Goal: Find specific page/section: Find specific page/section

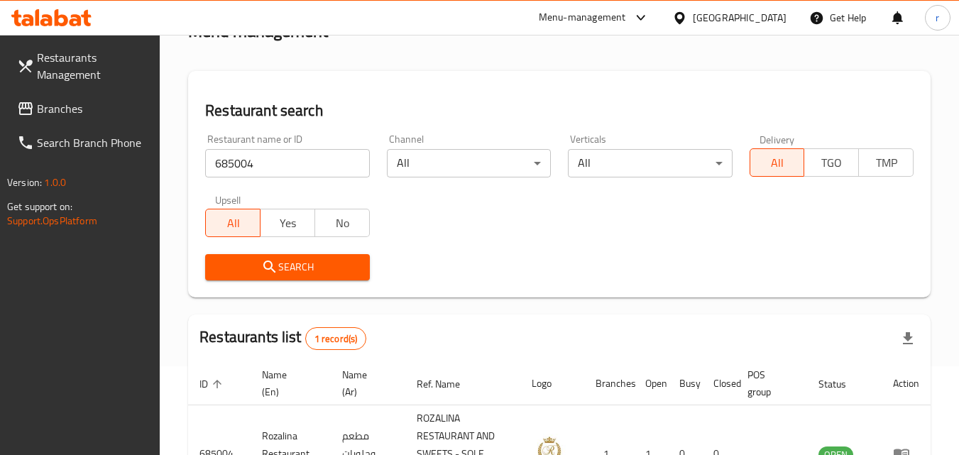
scroll to position [71, 0]
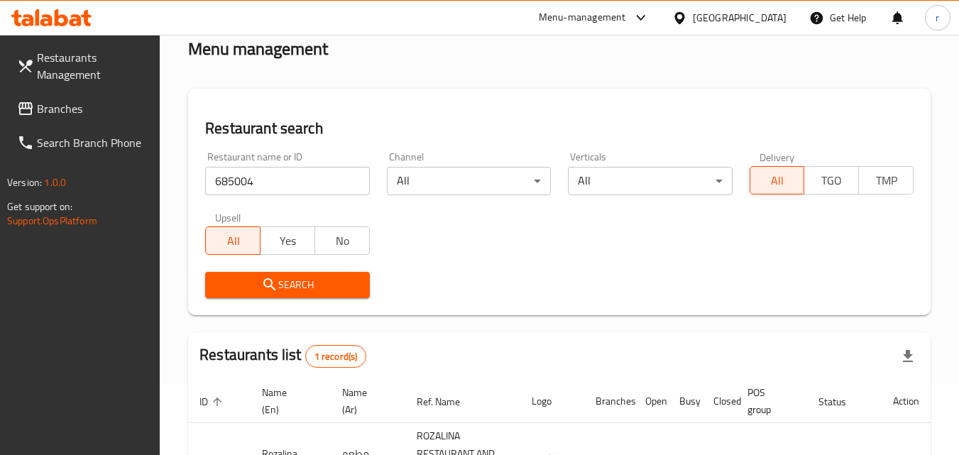
click at [274, 173] on input "685004" at bounding box center [287, 181] width 164 height 28
paste input "773710"
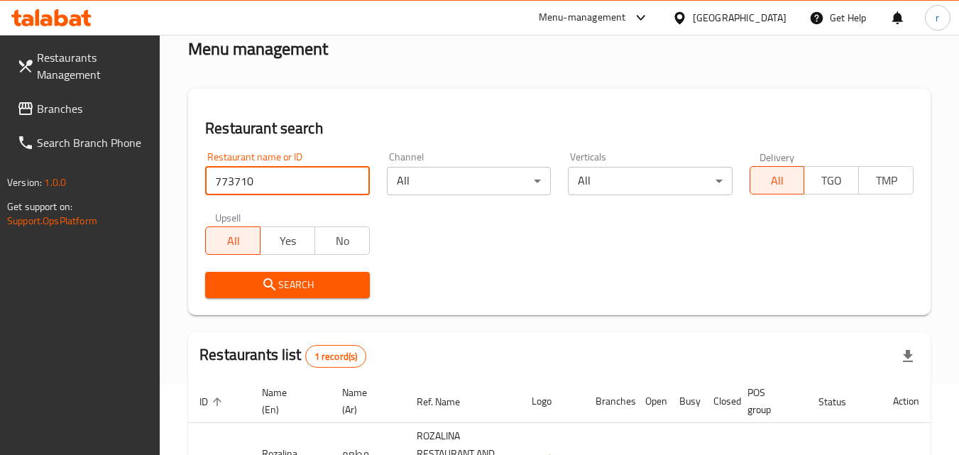
type input "773710"
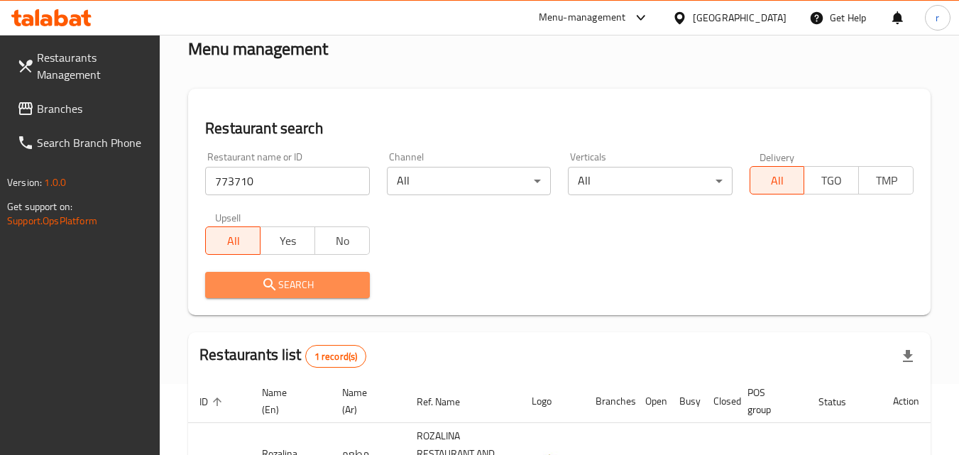
click at [324, 287] on span "Search" at bounding box center [287, 285] width 141 height 18
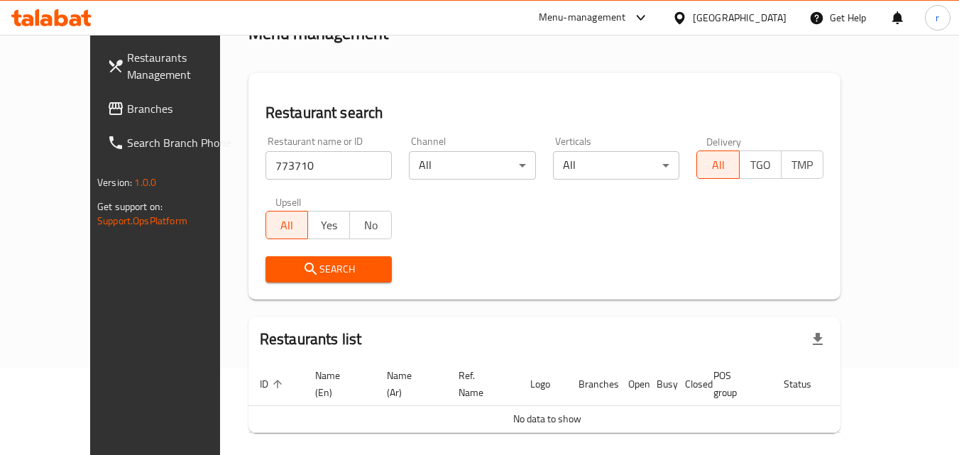
scroll to position [54, 0]
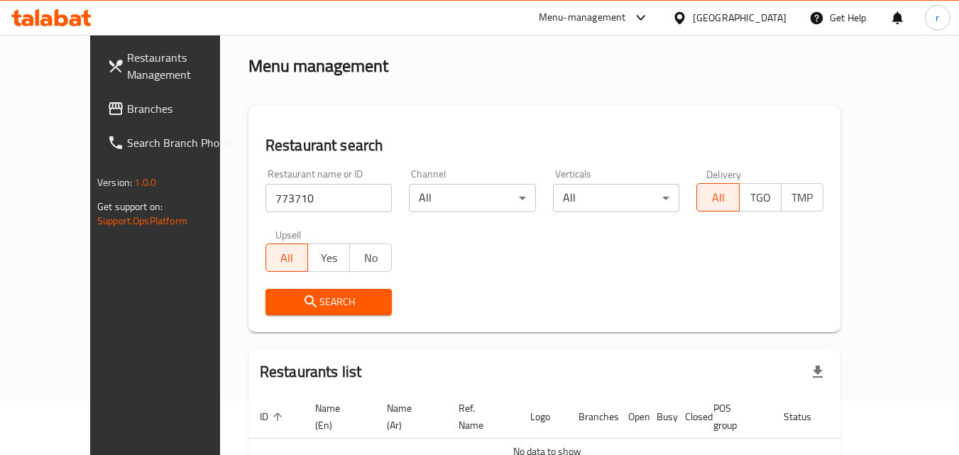
click at [127, 114] on span "Branches" at bounding box center [183, 108] width 112 height 17
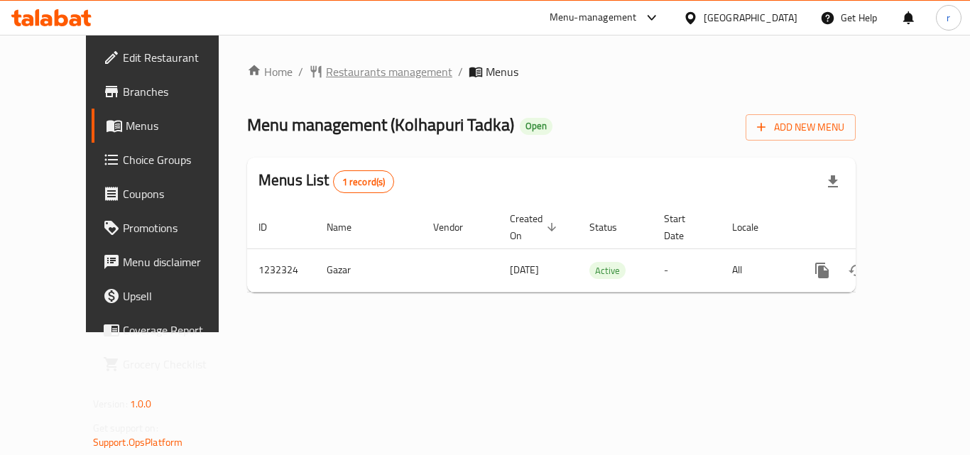
click at [341, 80] on span "Restaurants management" at bounding box center [389, 71] width 126 height 17
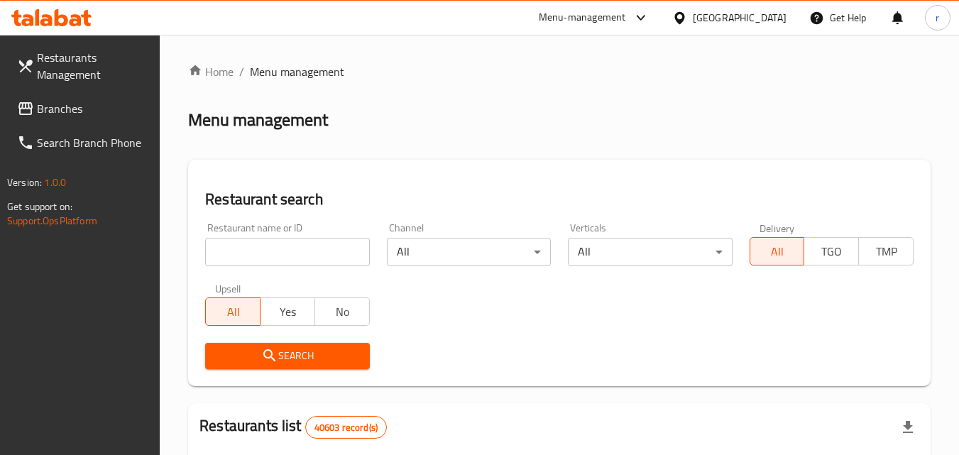
drag, startPoint x: 363, startPoint y: 83, endPoint x: 324, endPoint y: 95, distance: 40.9
click at [321, 251] on input "search" at bounding box center [287, 252] width 164 height 28
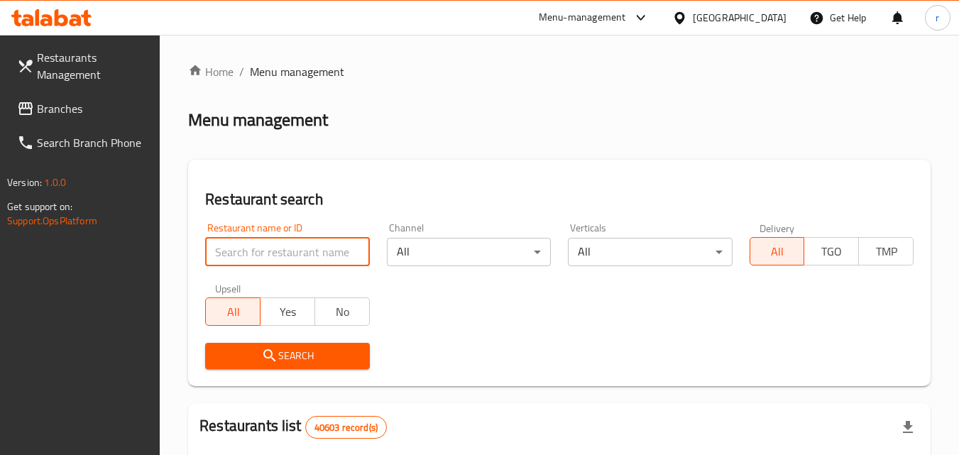
paste input "677733"
type input "677733"
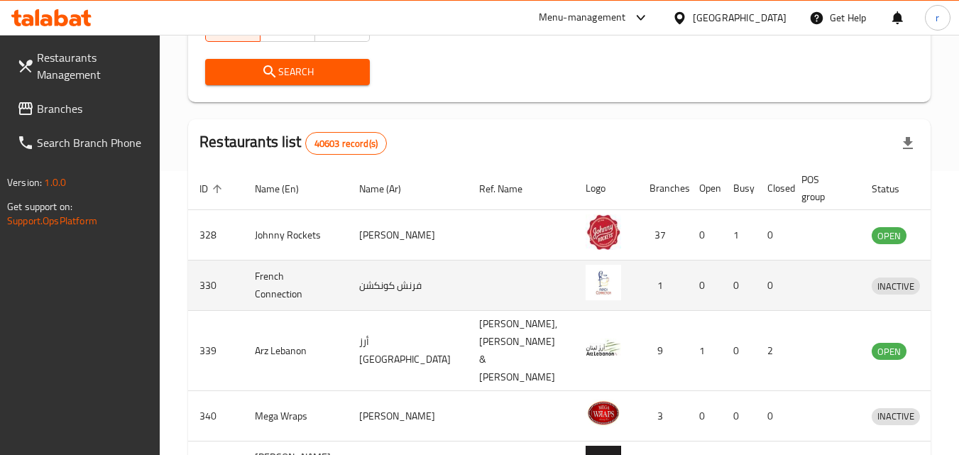
scroll to position [213, 0]
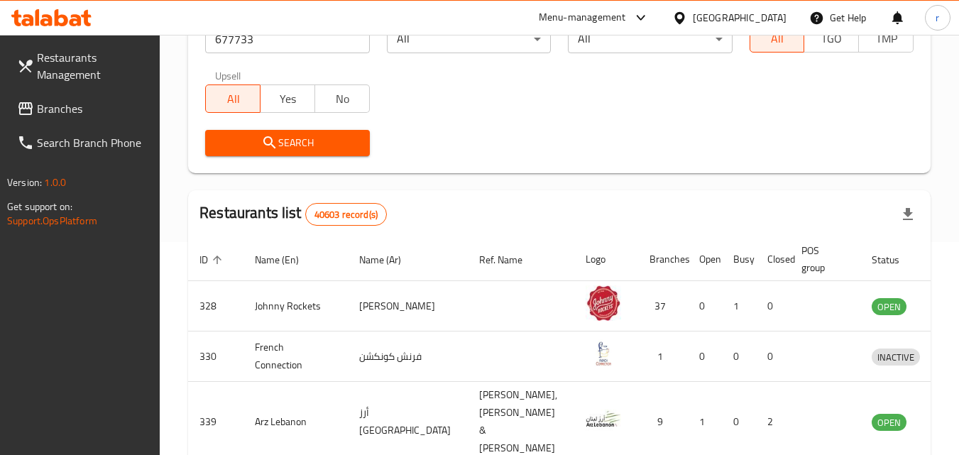
click at [341, 147] on span "Search" at bounding box center [287, 143] width 141 height 18
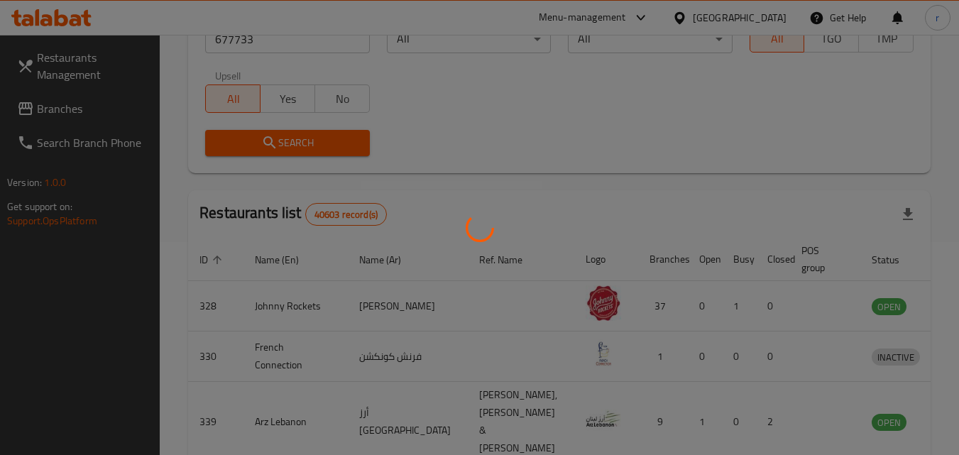
scroll to position [166, 0]
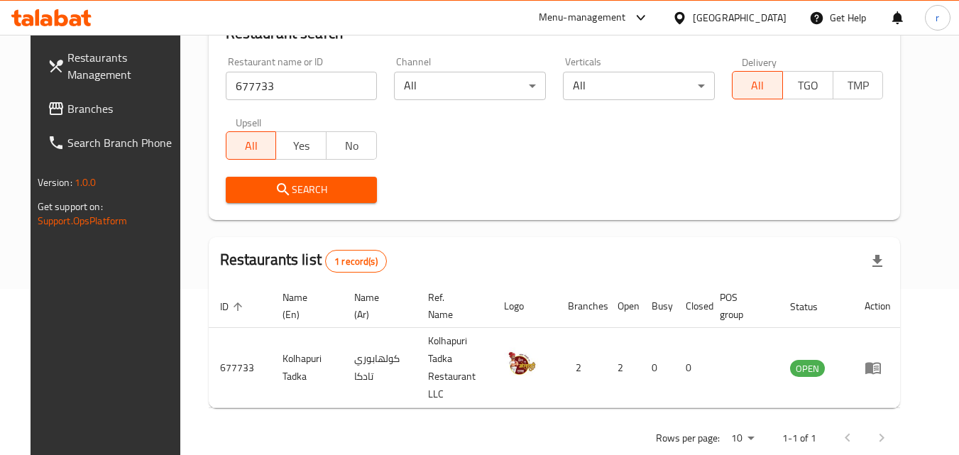
drag, startPoint x: 750, startPoint y: 20, endPoint x: 741, endPoint y: 18, distance: 9.5
click at [745, 18] on div "[GEOGRAPHIC_DATA]" at bounding box center [740, 18] width 94 height 16
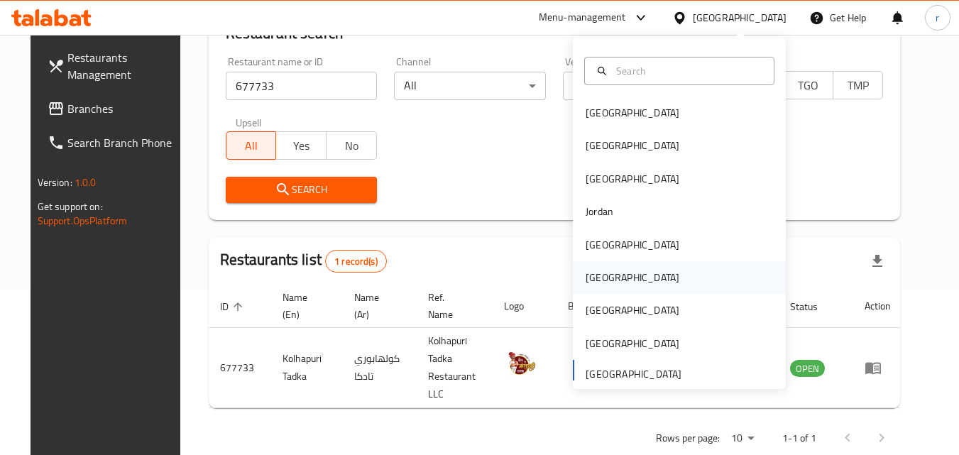
scroll to position [8, 0]
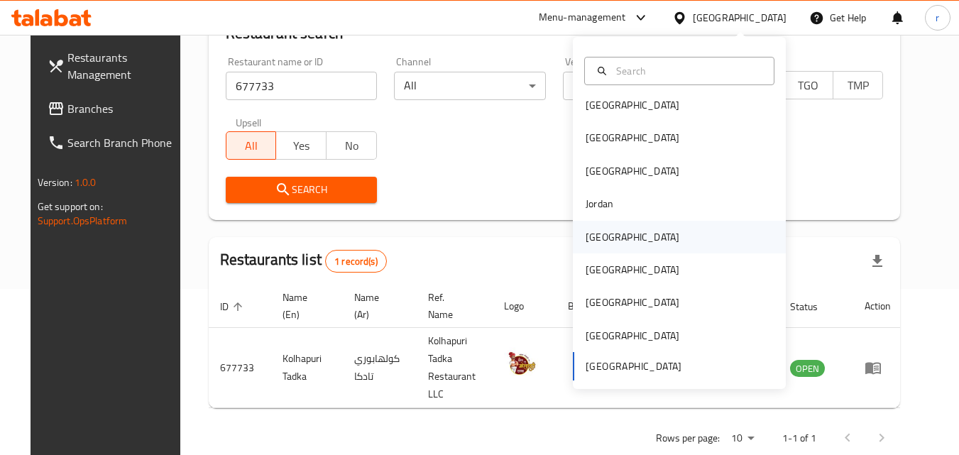
click at [593, 233] on div "[GEOGRAPHIC_DATA]" at bounding box center [633, 237] width 94 height 16
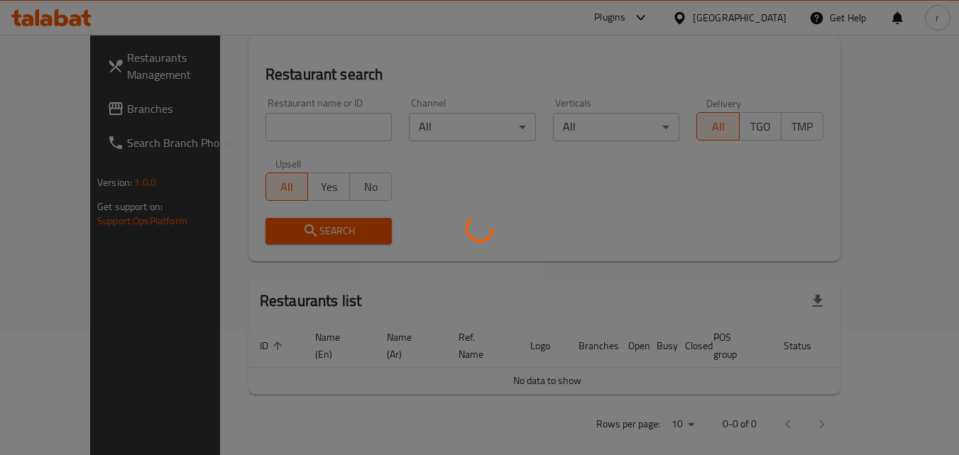
scroll to position [166, 0]
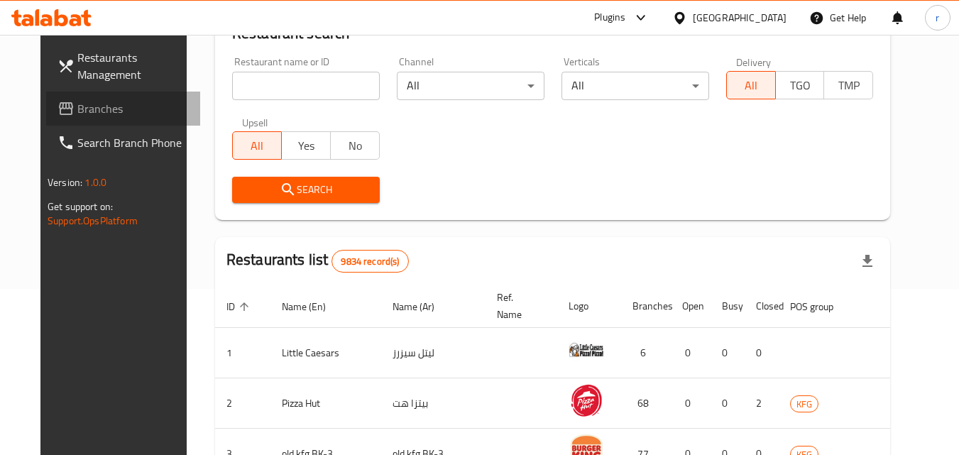
click at [77, 104] on span "Branches" at bounding box center [133, 108] width 112 height 17
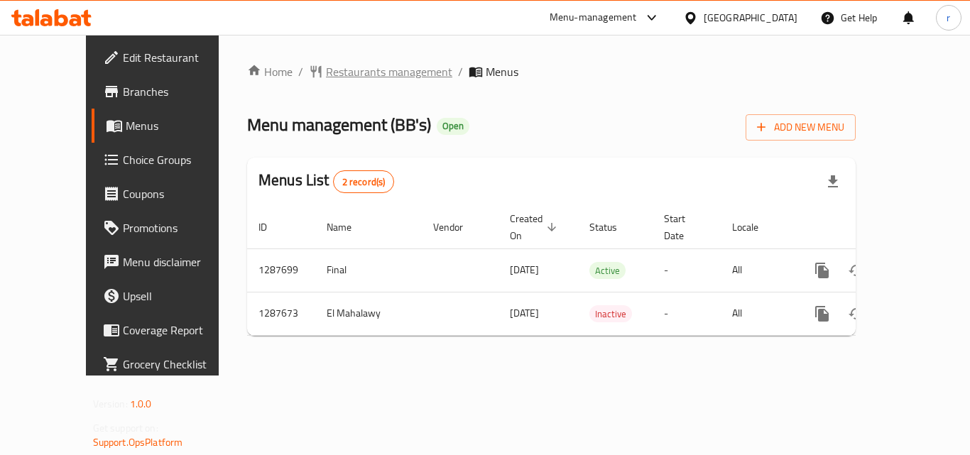
click at [327, 75] on span "Restaurants management" at bounding box center [389, 71] width 126 height 17
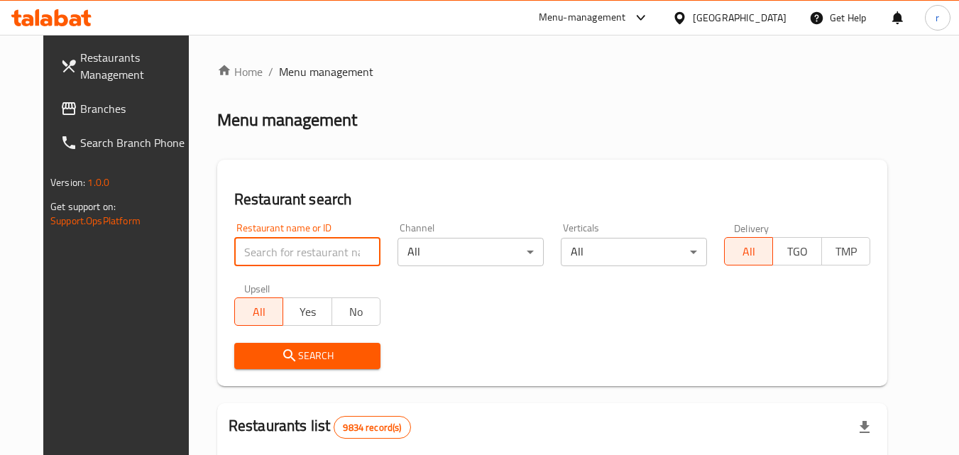
click at [336, 246] on input "search" at bounding box center [307, 252] width 146 height 28
paste input "696829"
type input "696829"
click button "Search" at bounding box center [307, 356] width 146 height 26
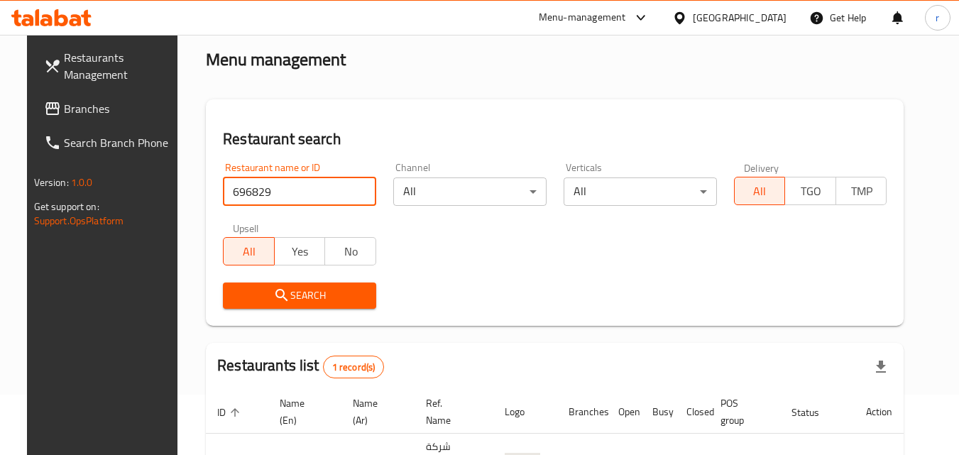
scroll to position [166, 0]
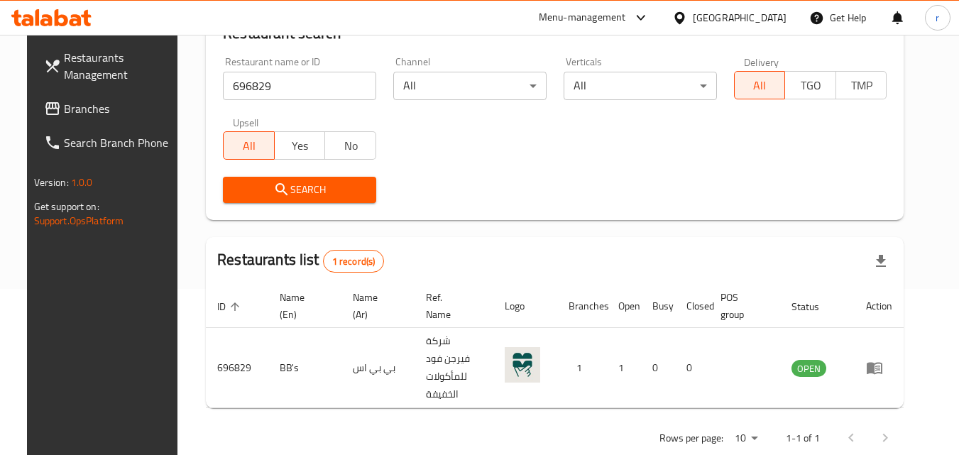
click at [765, 21] on div "[GEOGRAPHIC_DATA]" at bounding box center [740, 18] width 94 height 16
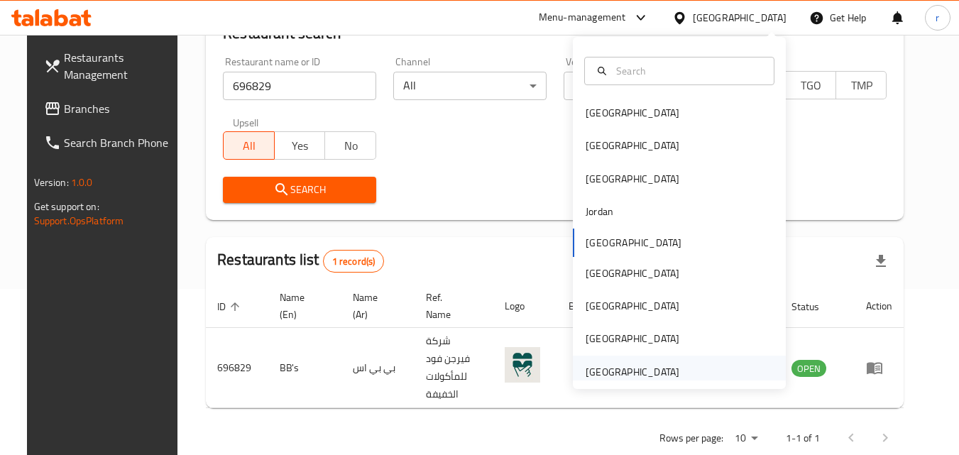
click at [674, 370] on div "[GEOGRAPHIC_DATA]" at bounding box center [632, 372] width 116 height 33
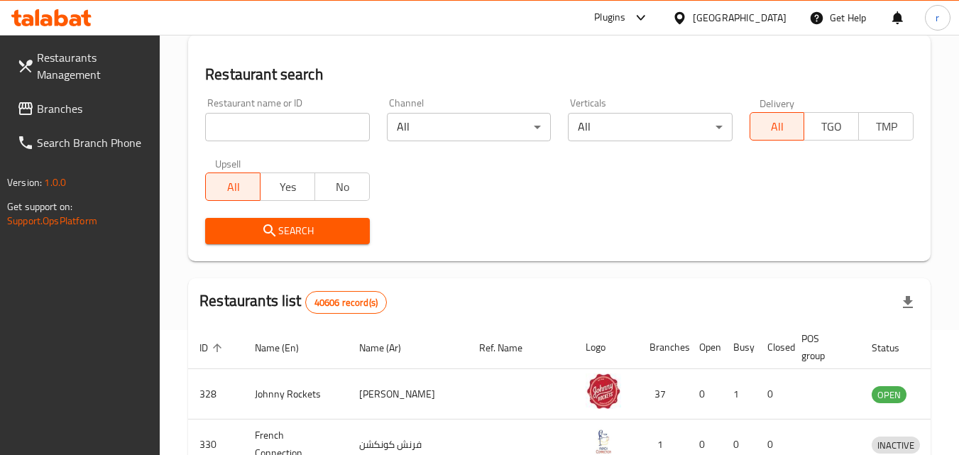
scroll to position [166, 0]
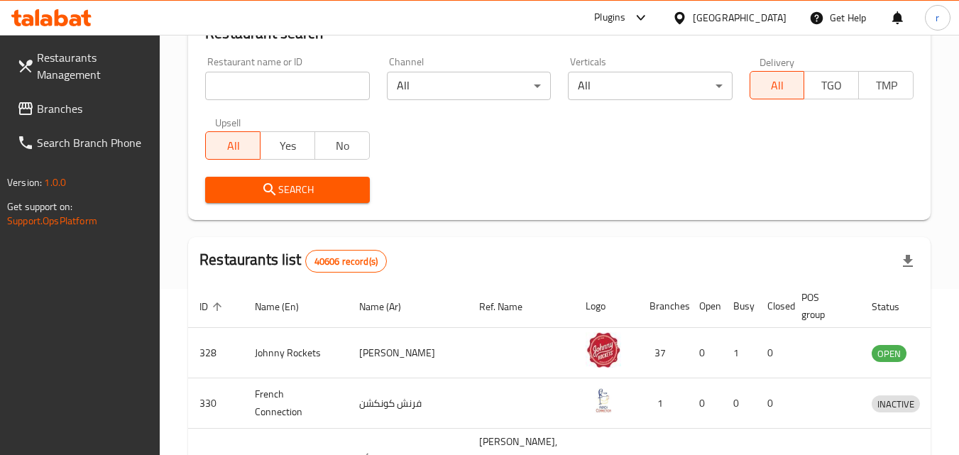
click at [92, 111] on span "Branches" at bounding box center [93, 108] width 112 height 17
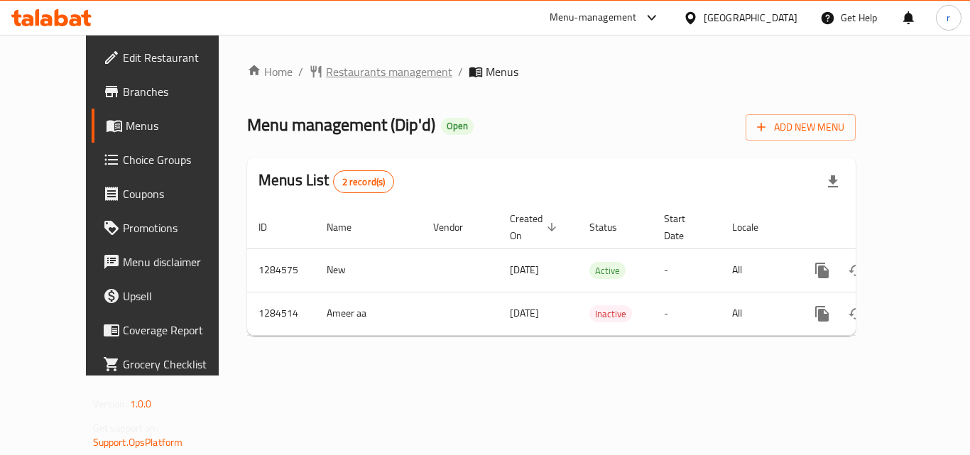
click at [326, 70] on span "Restaurants management" at bounding box center [389, 71] width 126 height 17
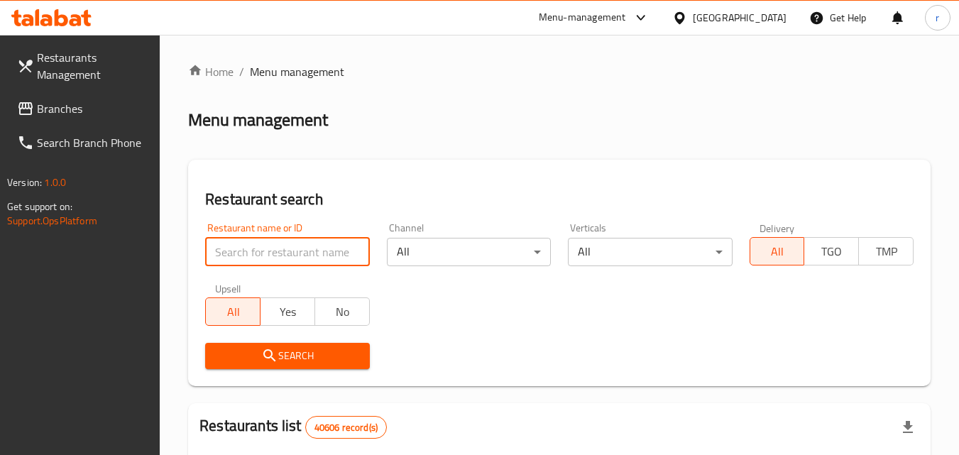
click at [295, 254] on input "search" at bounding box center [287, 252] width 164 height 28
paste input "695690"
type input "695690"
click button "Search" at bounding box center [287, 356] width 164 height 26
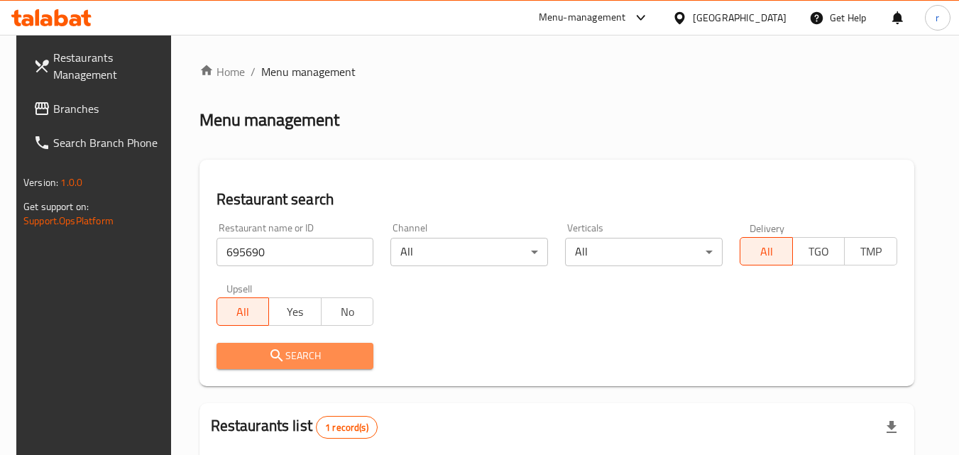
click at [321, 356] on span "Search" at bounding box center [295, 356] width 135 height 18
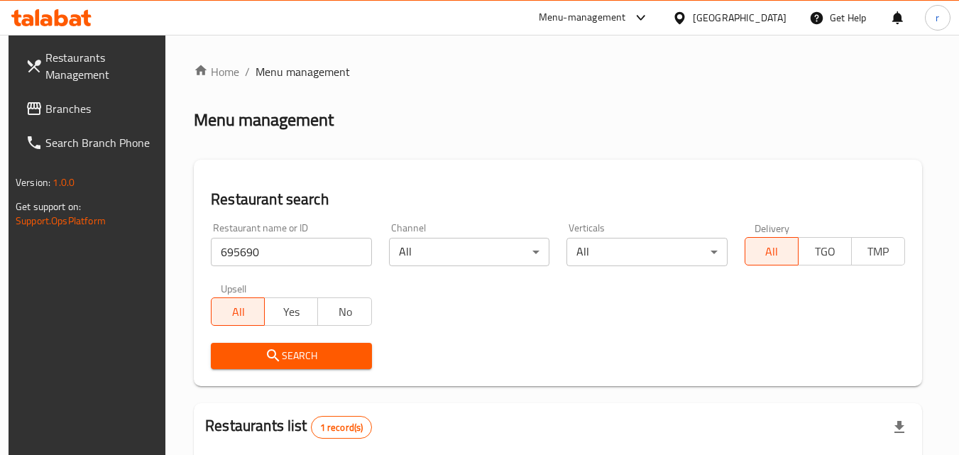
click at [116, 99] on link "Branches" at bounding box center [91, 109] width 155 height 34
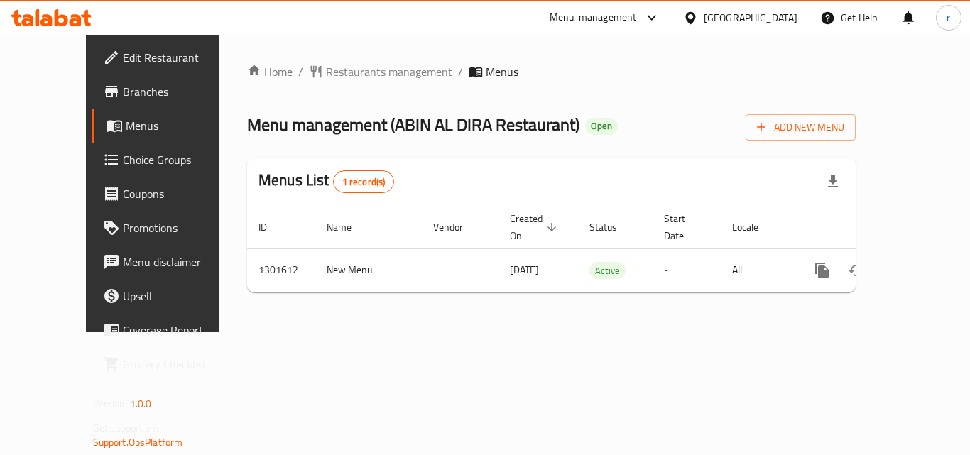
click at [326, 68] on span "Restaurants management" at bounding box center [389, 71] width 126 height 17
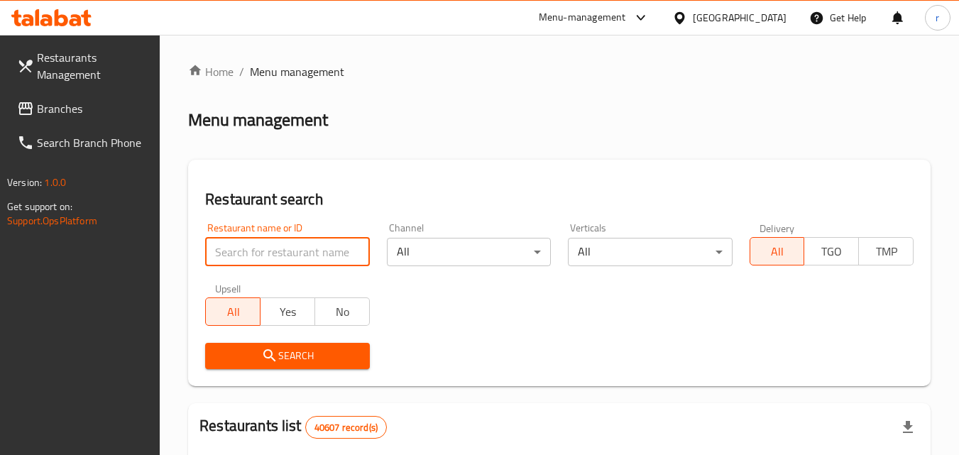
click at [248, 259] on input "search" at bounding box center [287, 252] width 164 height 28
paste input "702003"
type input "702003"
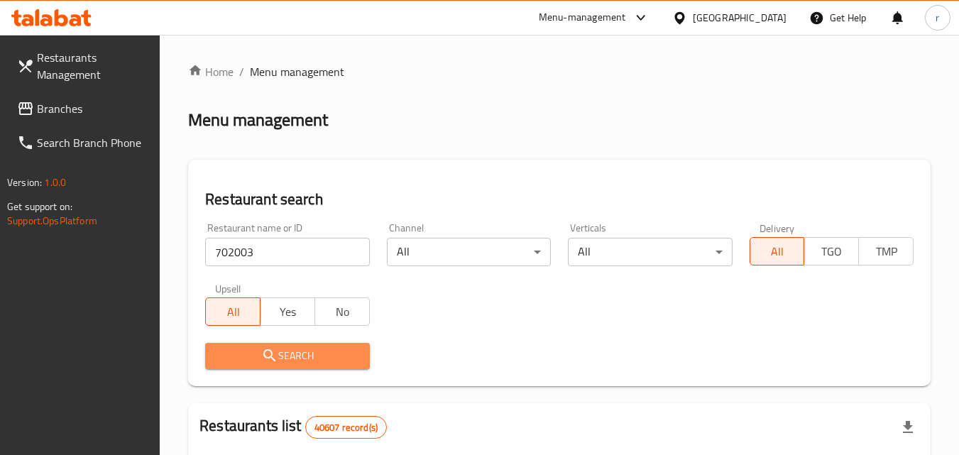
click at [291, 366] on button "Search" at bounding box center [287, 356] width 164 height 26
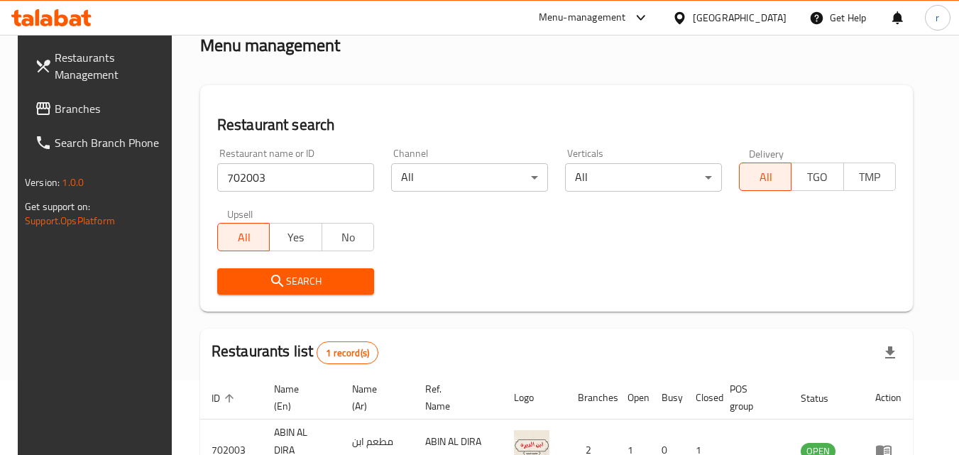
scroll to position [166, 0]
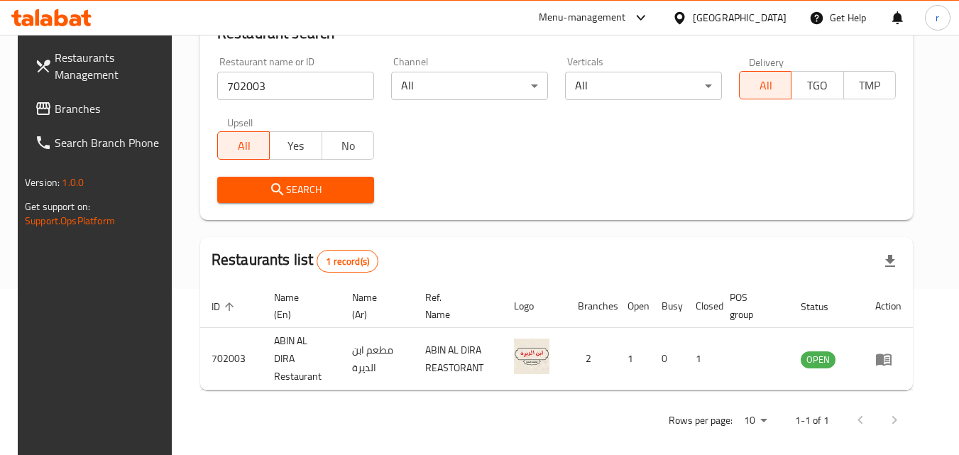
click at [699, 23] on div "[GEOGRAPHIC_DATA]" at bounding box center [740, 18] width 94 height 16
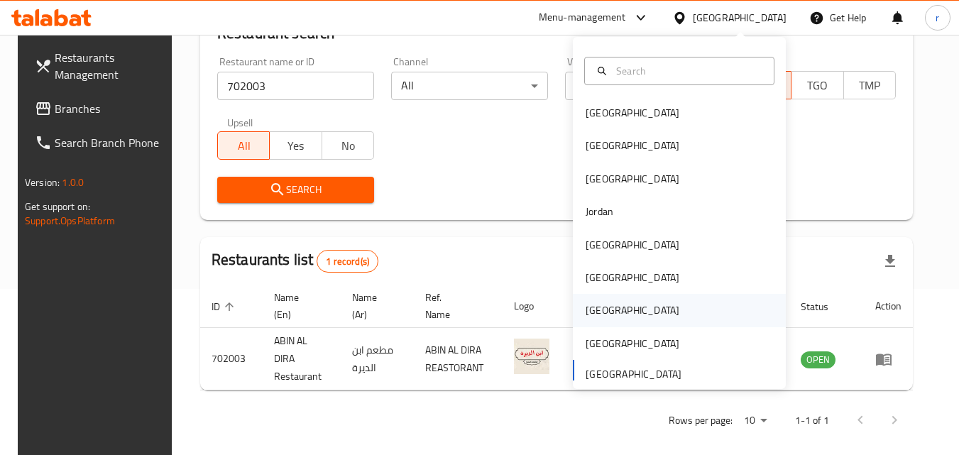
click at [606, 315] on div "Qatar" at bounding box center [632, 310] width 116 height 33
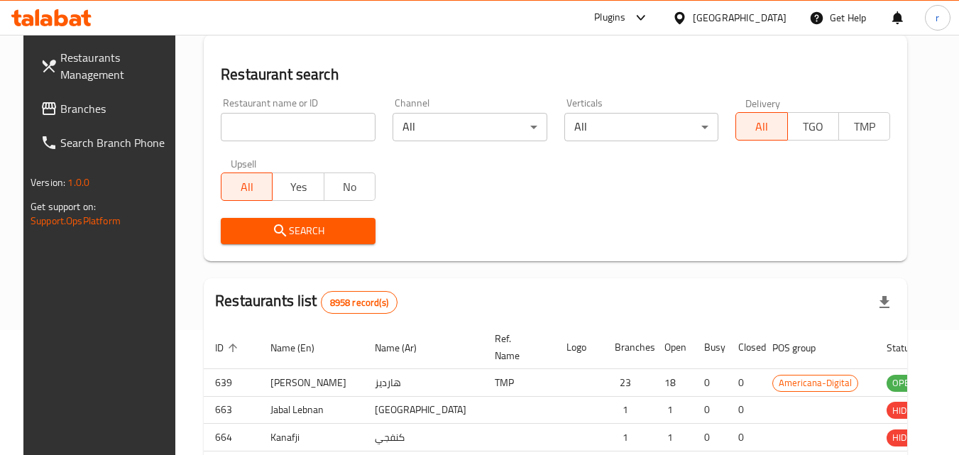
scroll to position [166, 0]
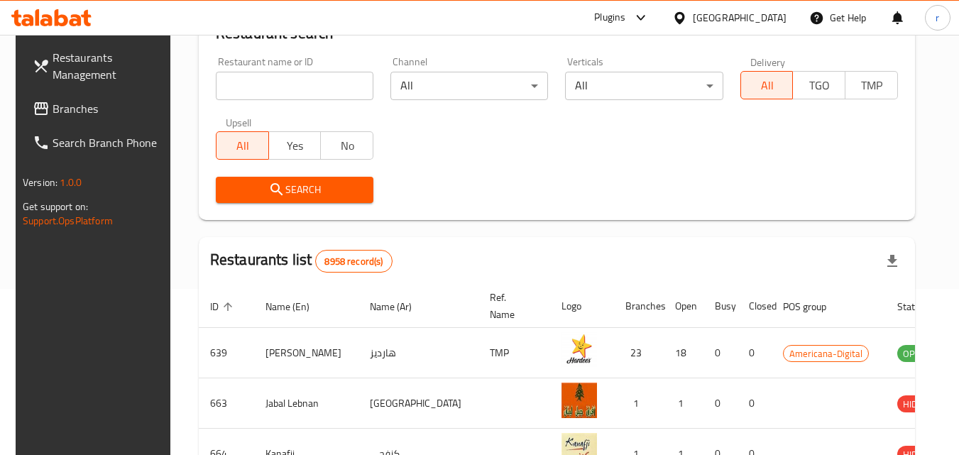
click at [96, 106] on span "Branches" at bounding box center [109, 108] width 112 height 17
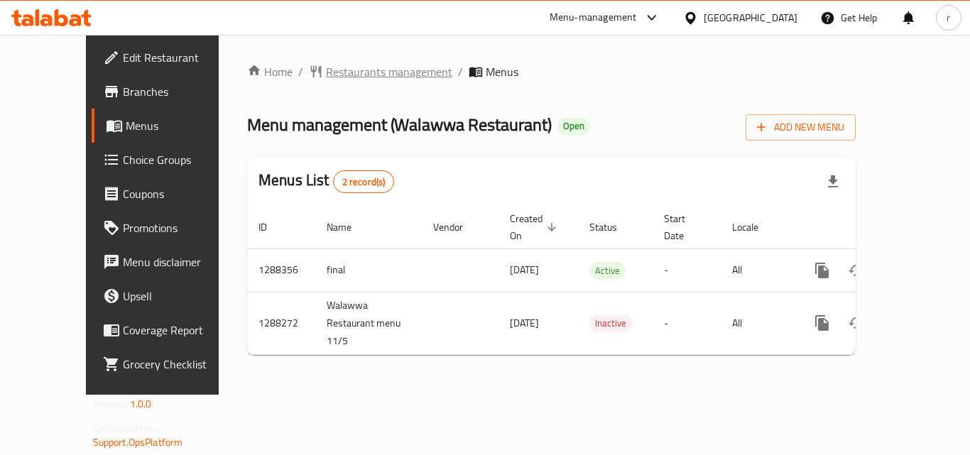
click at [338, 75] on span "Restaurants management" at bounding box center [389, 71] width 126 height 17
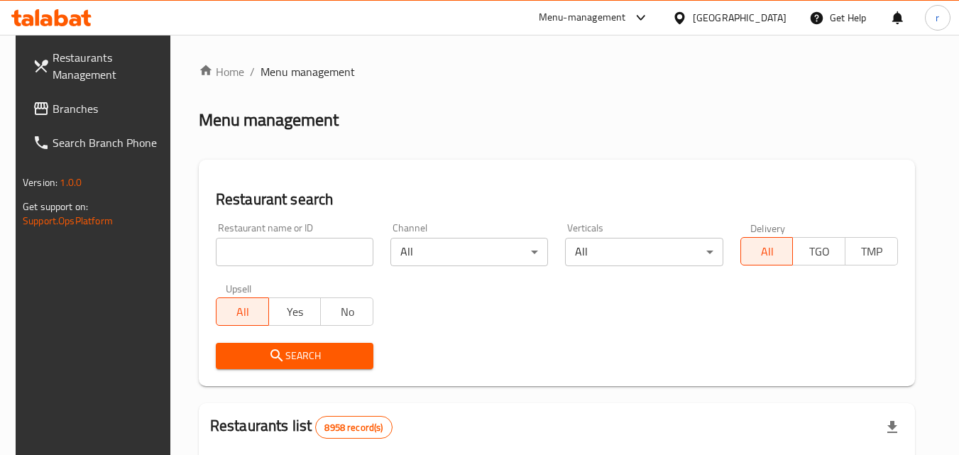
click at [282, 257] on input "search" at bounding box center [295, 252] width 158 height 28
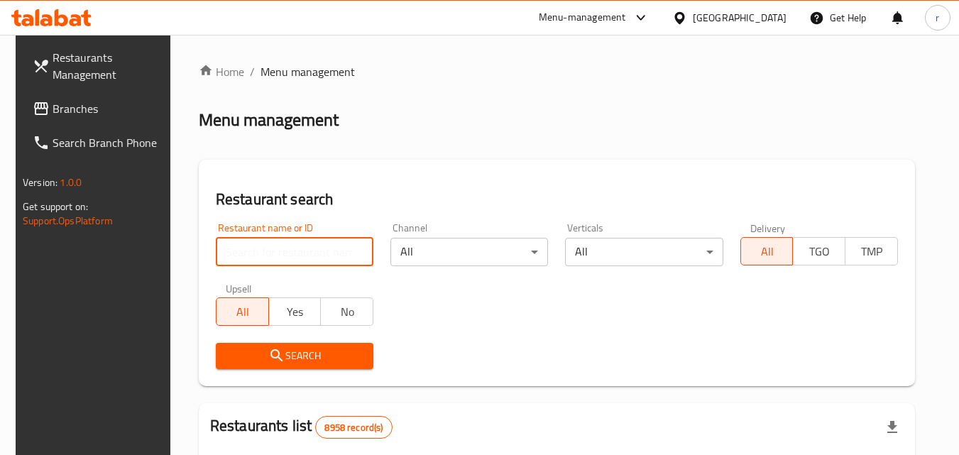
paste input "696773"
type input "696773"
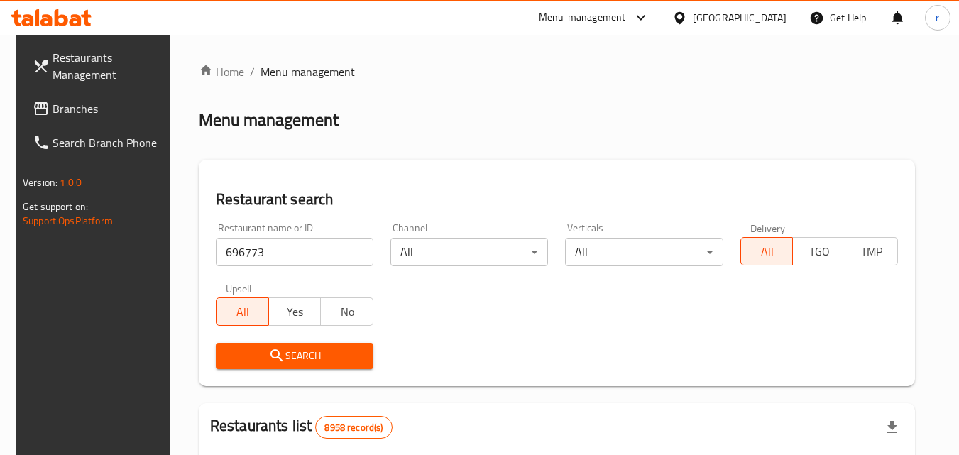
click at [306, 353] on span "Search" at bounding box center [294, 356] width 135 height 18
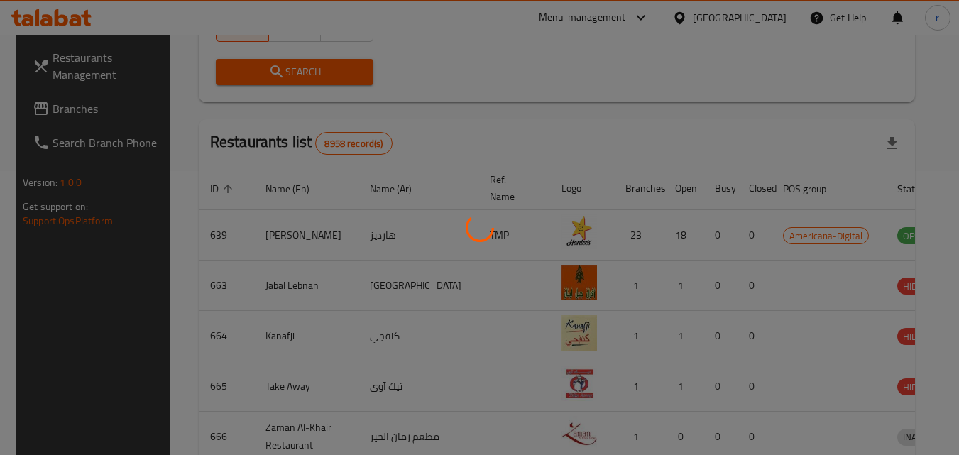
scroll to position [166, 0]
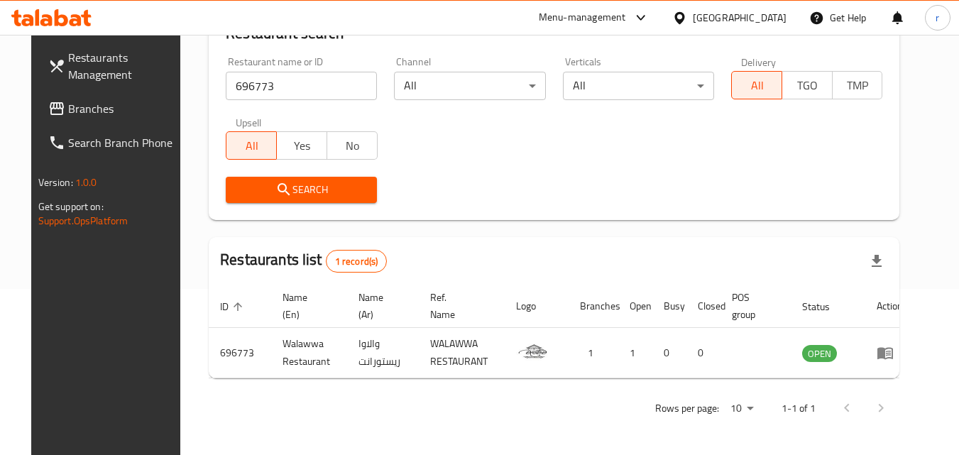
click at [780, 22] on div "[GEOGRAPHIC_DATA]" at bounding box center [740, 18] width 94 height 16
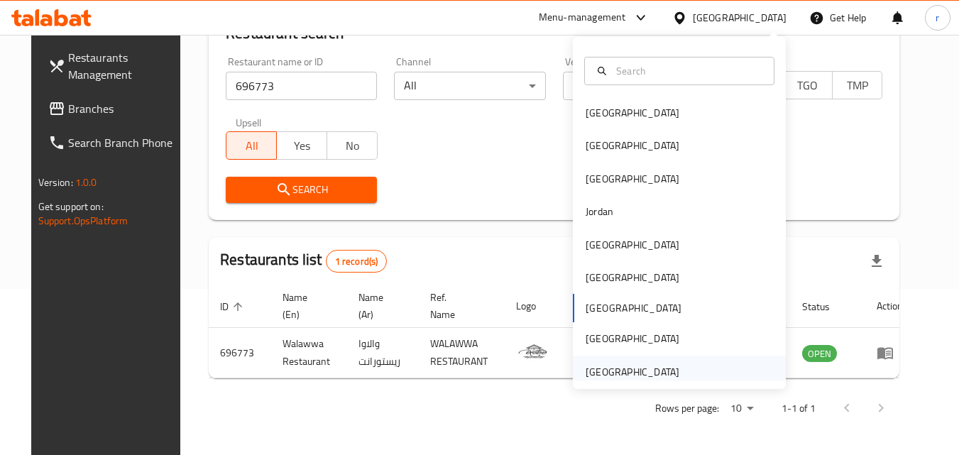
click at [645, 374] on div "[GEOGRAPHIC_DATA]" at bounding box center [633, 372] width 94 height 16
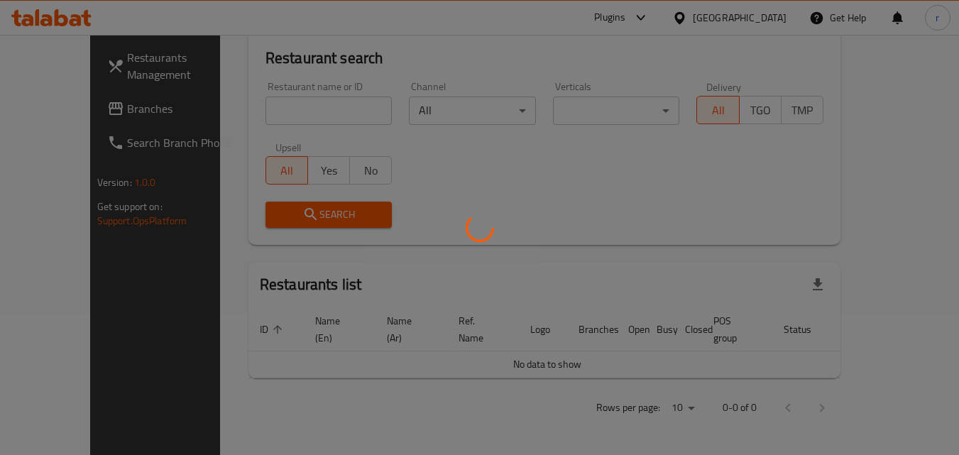
scroll to position [125, 0]
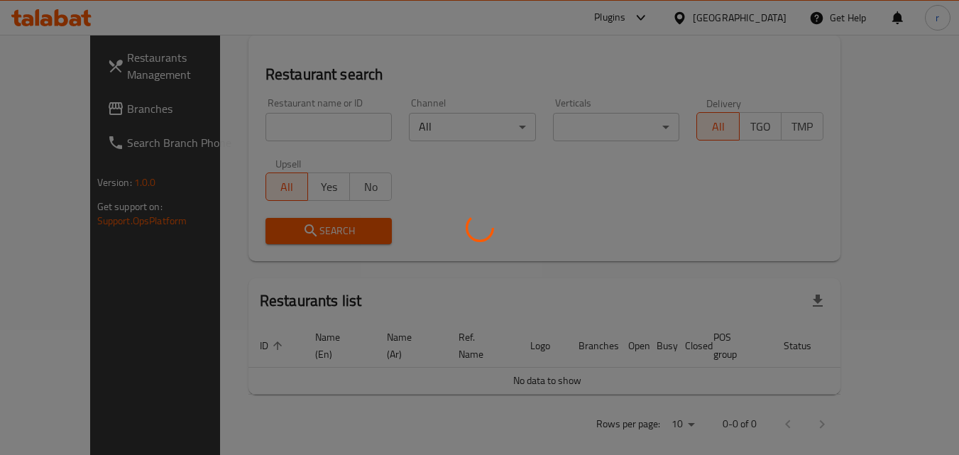
click at [44, 104] on div at bounding box center [479, 227] width 959 height 455
click at [43, 104] on div at bounding box center [479, 227] width 959 height 455
click at [42, 104] on div at bounding box center [479, 227] width 959 height 455
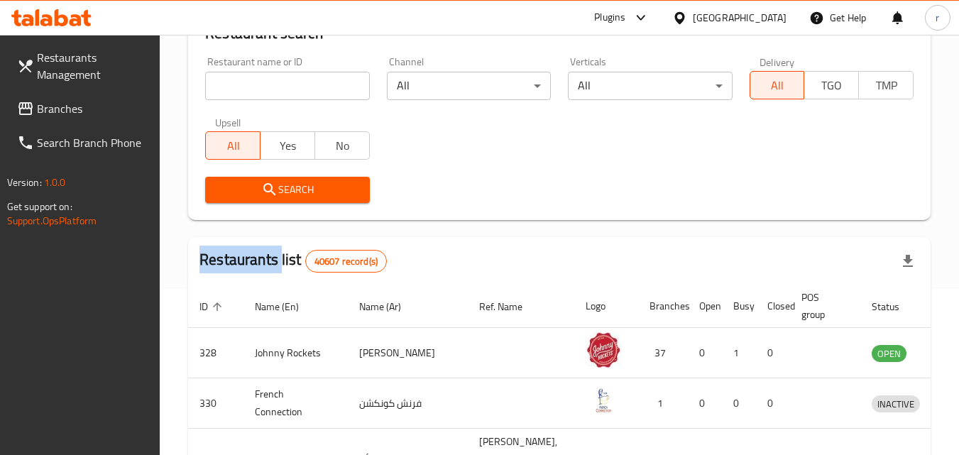
click at [42, 104] on div at bounding box center [479, 227] width 959 height 455
click at [42, 104] on span "Branches" at bounding box center [93, 108] width 112 height 17
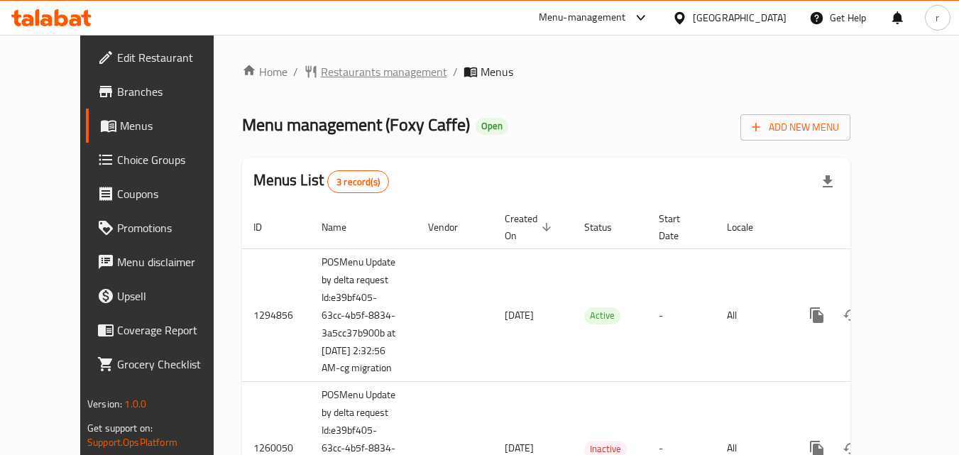
click at [329, 69] on span "Restaurants management" at bounding box center [384, 71] width 126 height 17
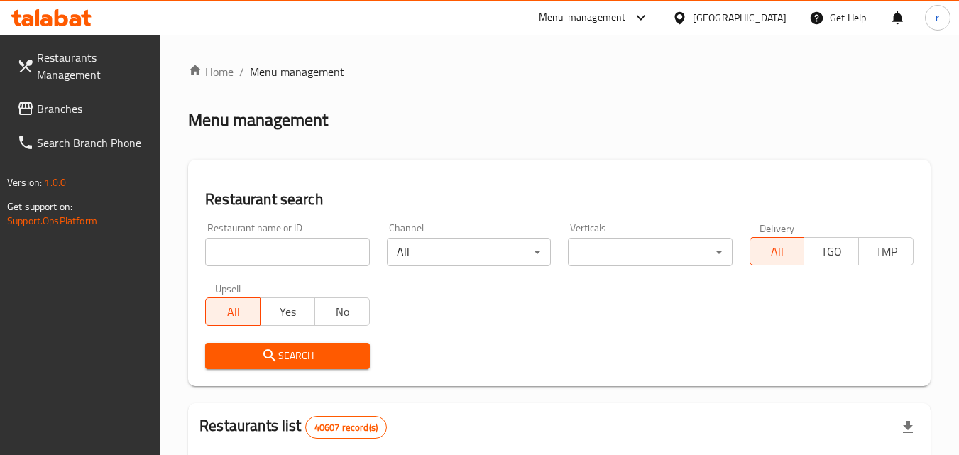
click at [305, 259] on input "search" at bounding box center [287, 252] width 164 height 28
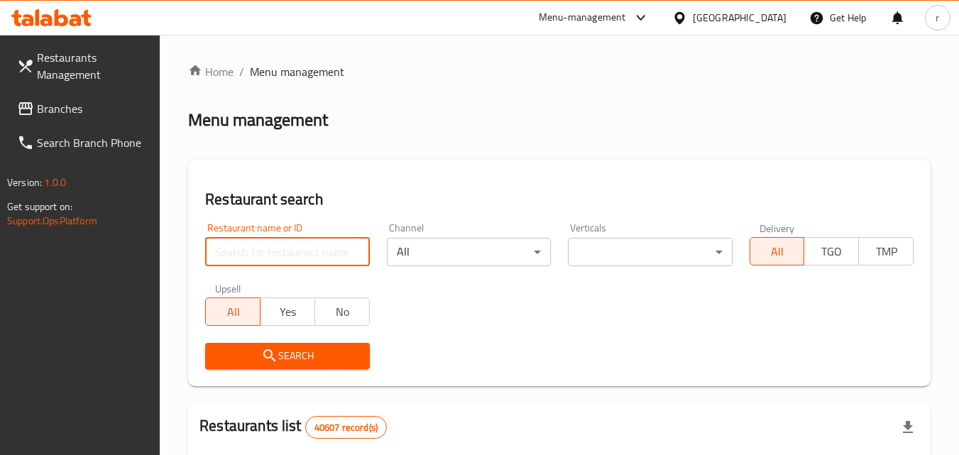
paste input "20200"
type input "20200"
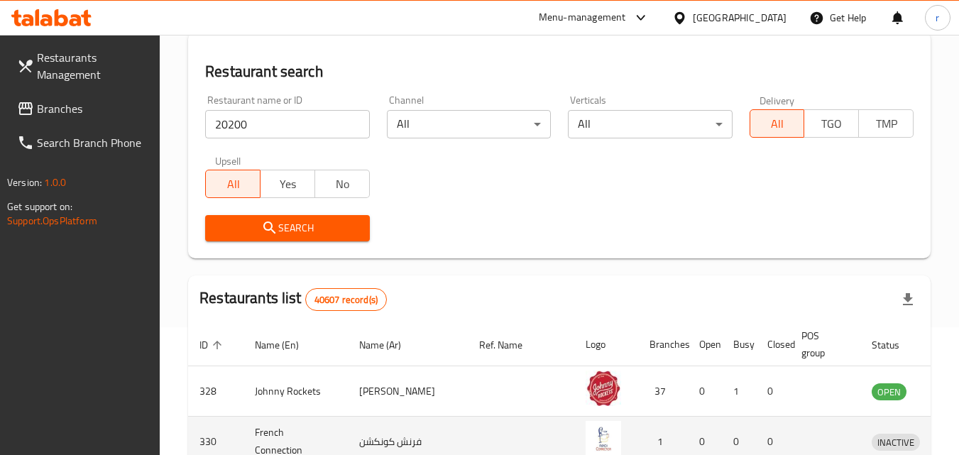
scroll to position [284, 0]
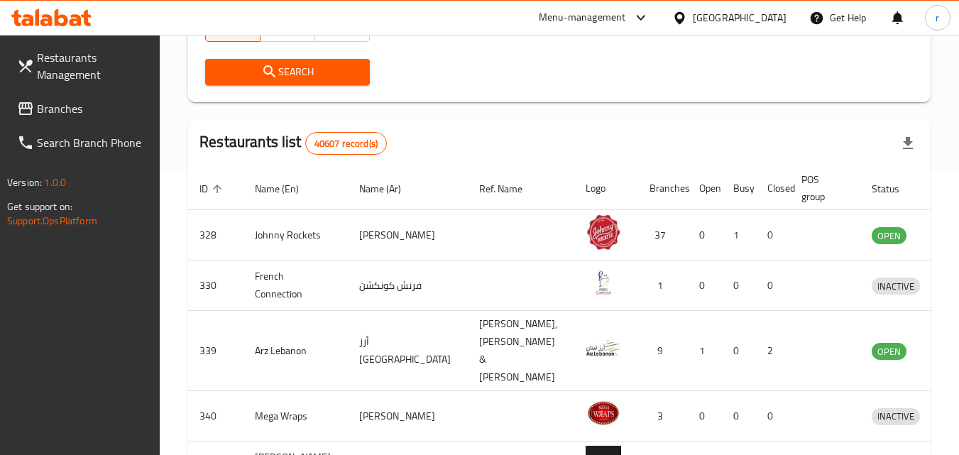
click at [338, 79] on span "Search" at bounding box center [287, 72] width 141 height 18
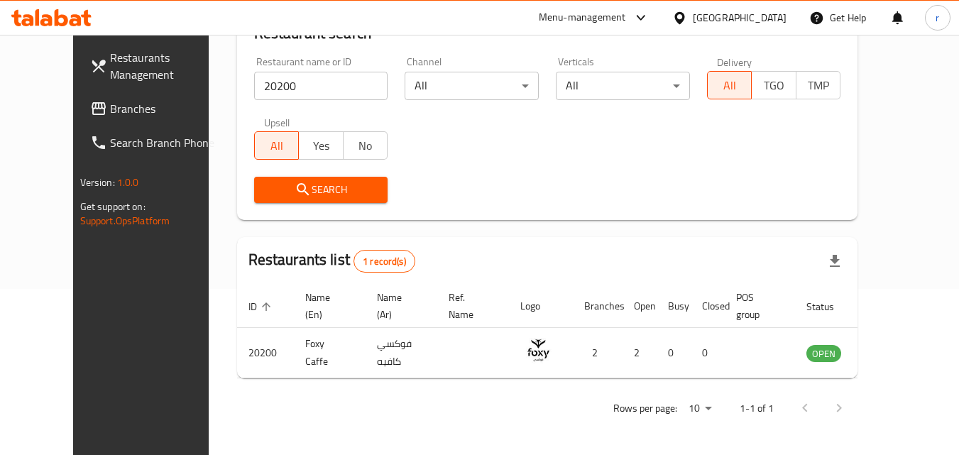
scroll to position [166, 0]
click at [110, 113] on span "Branches" at bounding box center [166, 108] width 112 height 17
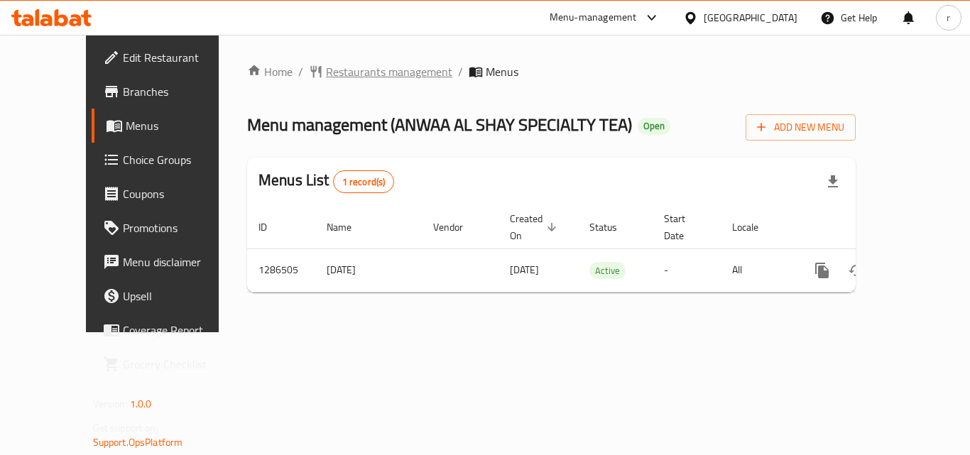
click at [358, 67] on span "Restaurants management" at bounding box center [389, 71] width 126 height 17
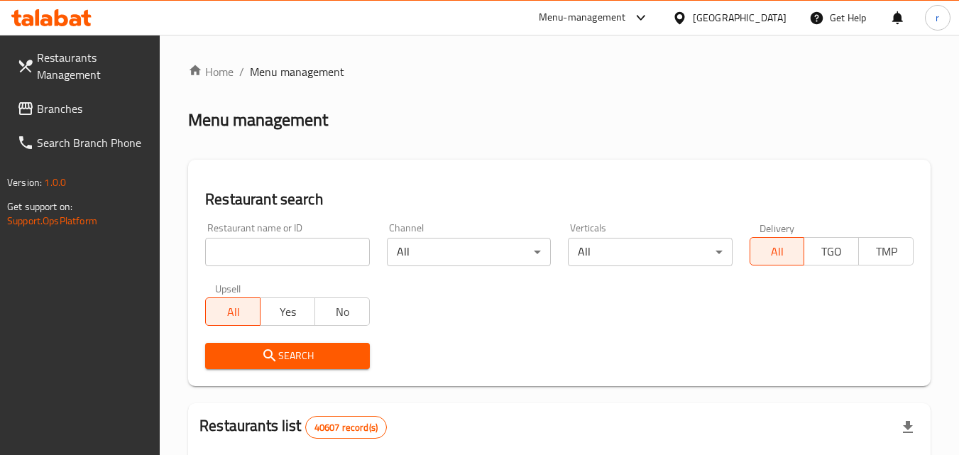
click at [342, 250] on input "search" at bounding box center [287, 252] width 164 height 28
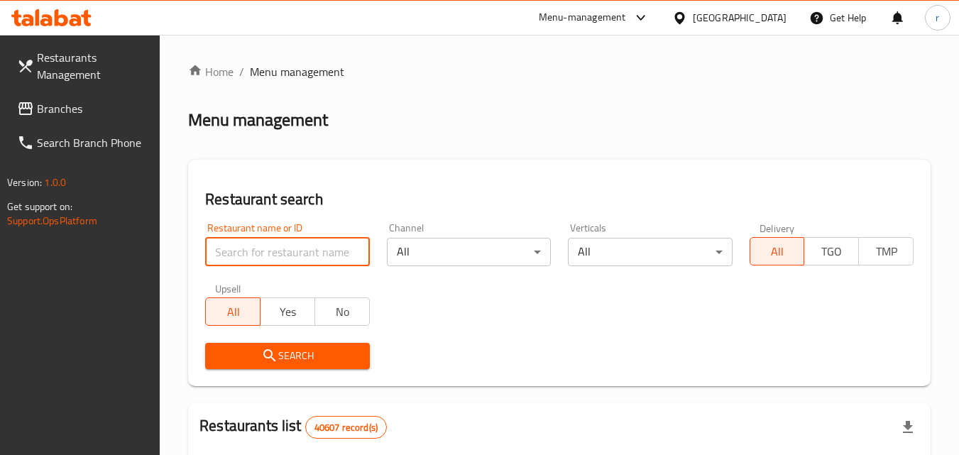
paste input "696251"
type input "696251"
click button "Search" at bounding box center [287, 356] width 164 height 26
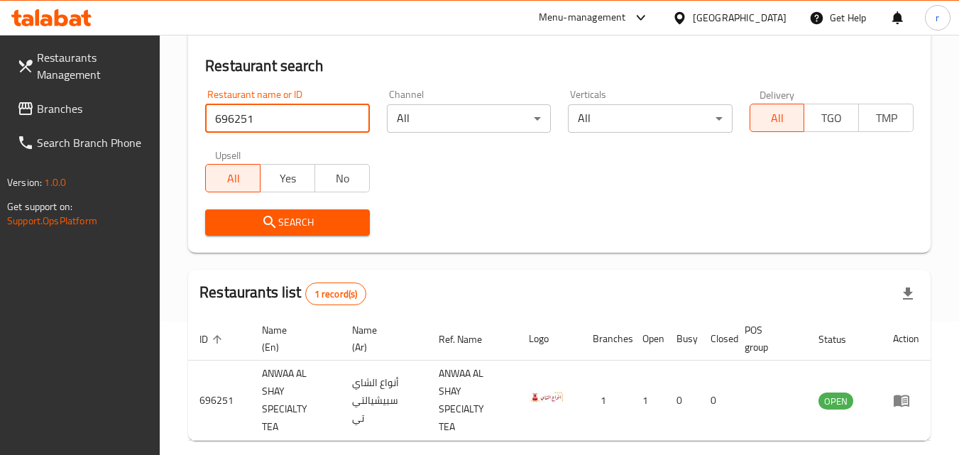
scroll to position [54, 0]
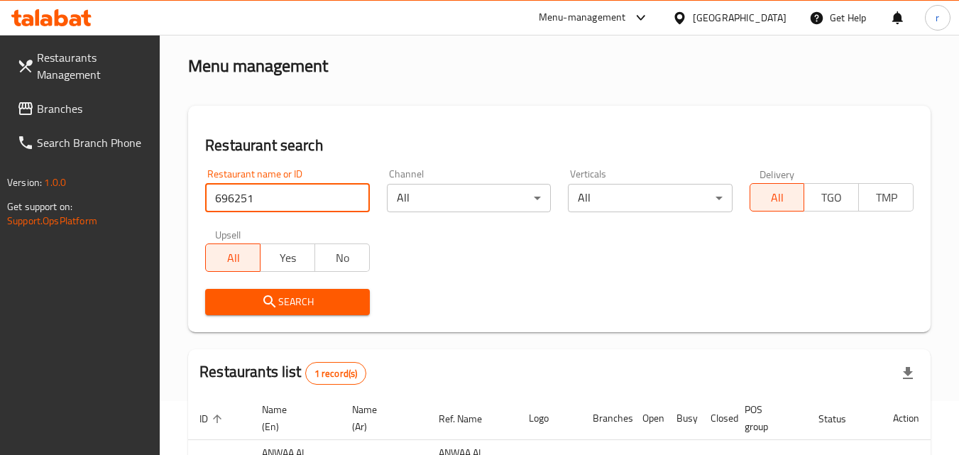
click at [66, 94] on link "Branches" at bounding box center [83, 109] width 155 height 34
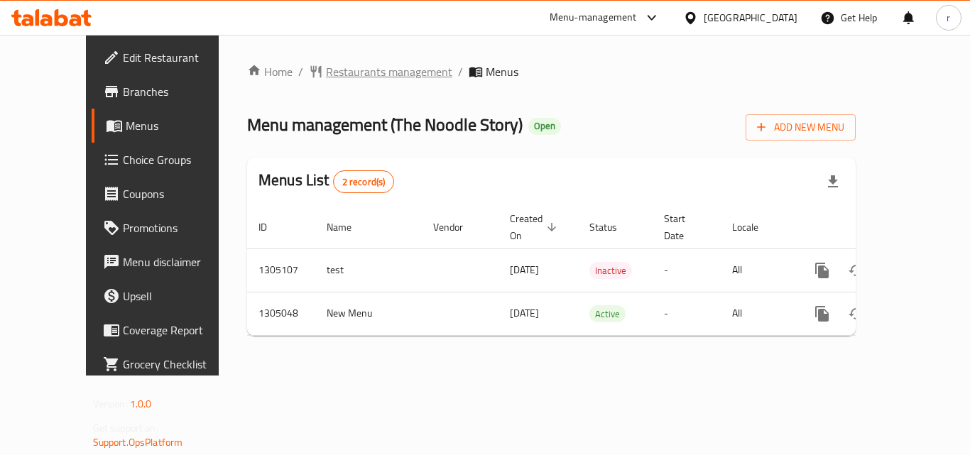
click at [356, 75] on span "Restaurants management" at bounding box center [389, 71] width 126 height 17
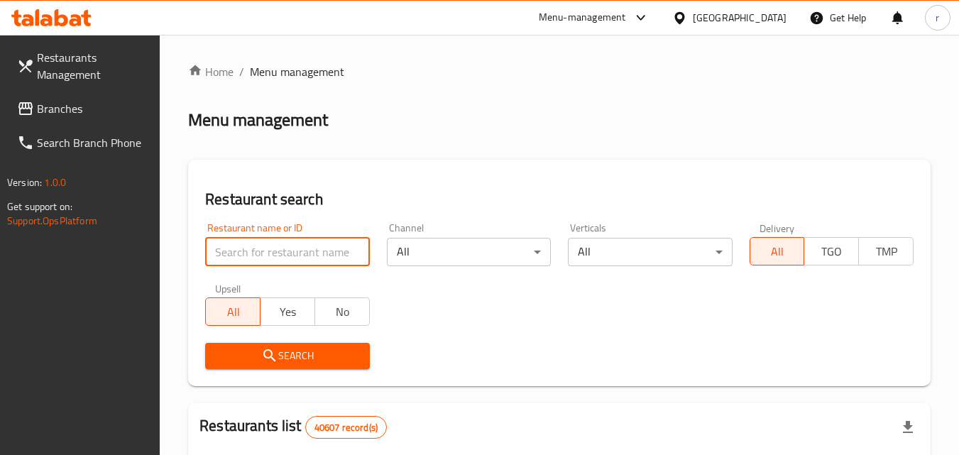
click at [292, 256] on input "search" at bounding box center [287, 252] width 164 height 28
paste input "703529"
type input "703529"
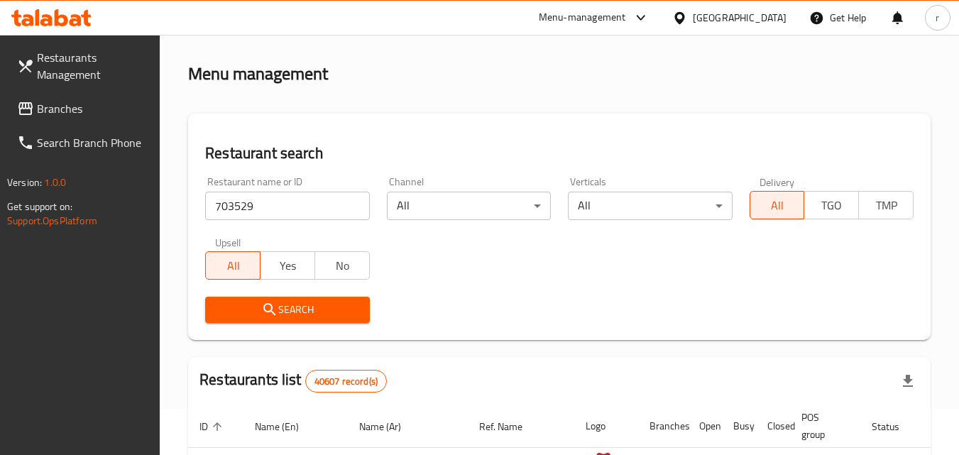
scroll to position [71, 0]
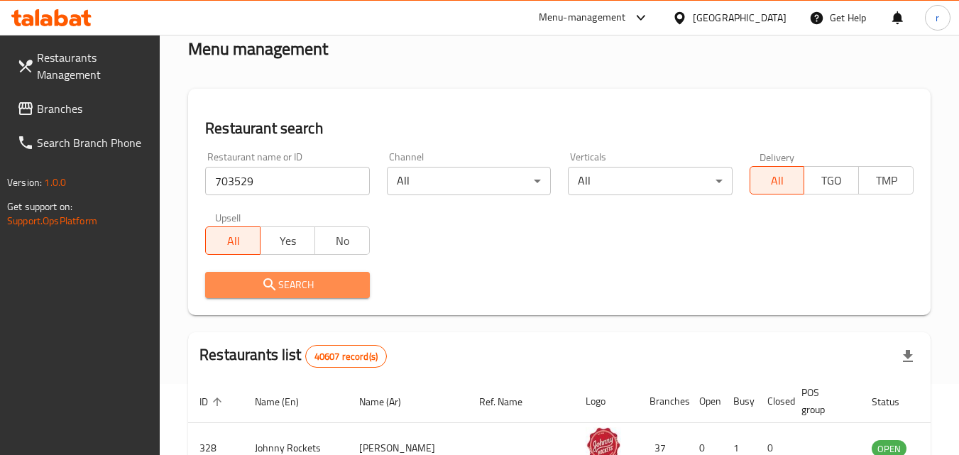
click at [322, 276] on span "Search" at bounding box center [287, 285] width 141 height 18
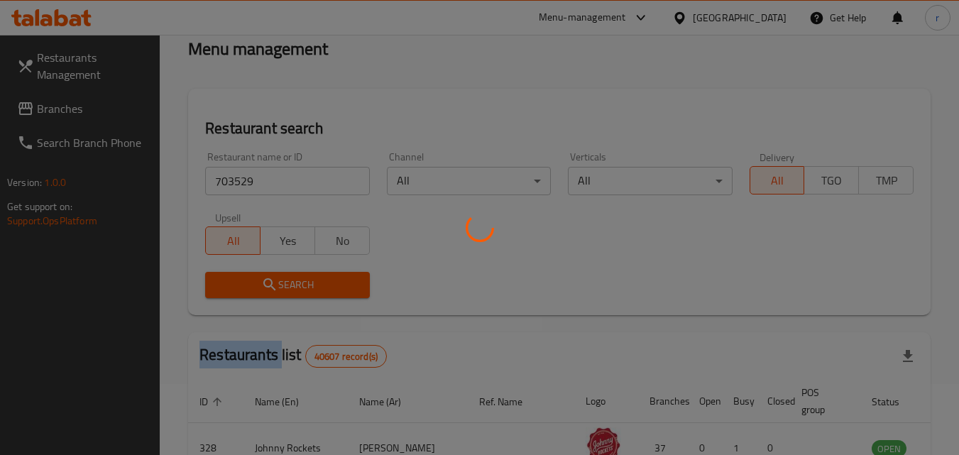
click at [322, 275] on div at bounding box center [479, 227] width 959 height 455
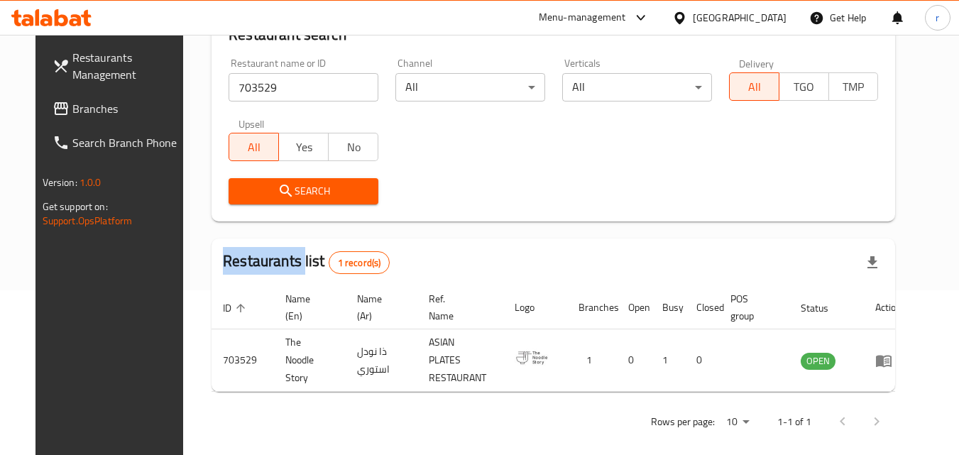
scroll to position [166, 0]
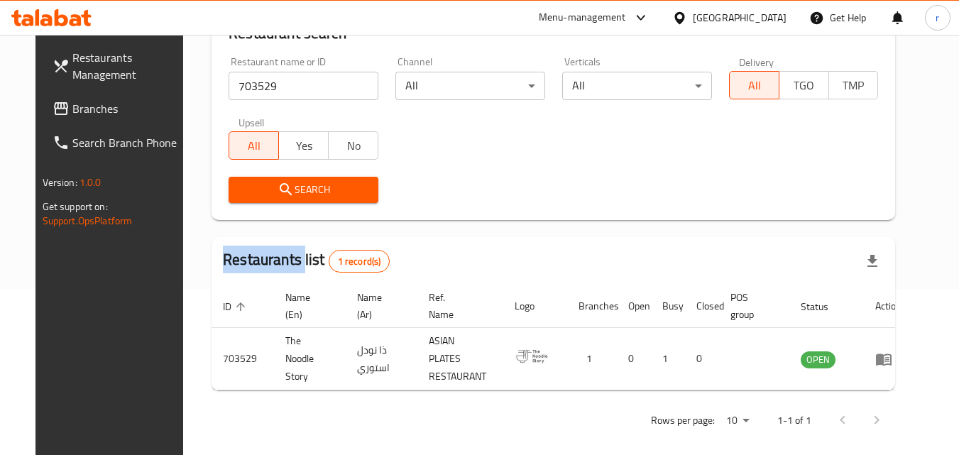
click at [92, 115] on span "Branches" at bounding box center [128, 108] width 112 height 17
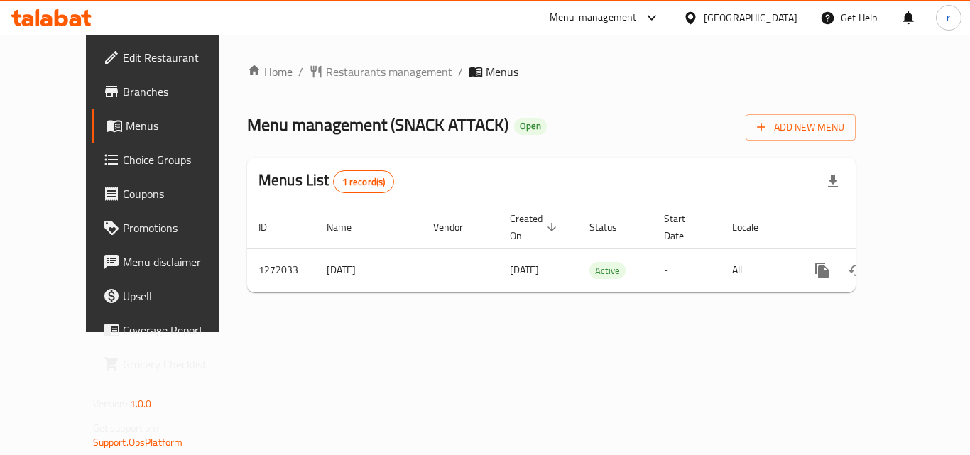
click at [326, 66] on span "Restaurants management" at bounding box center [389, 71] width 126 height 17
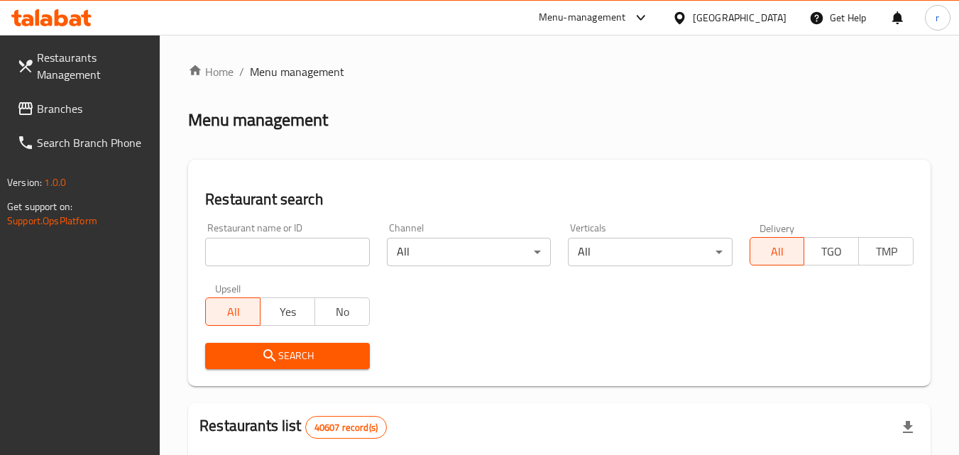
click at [339, 256] on input "search" at bounding box center [287, 252] width 164 height 28
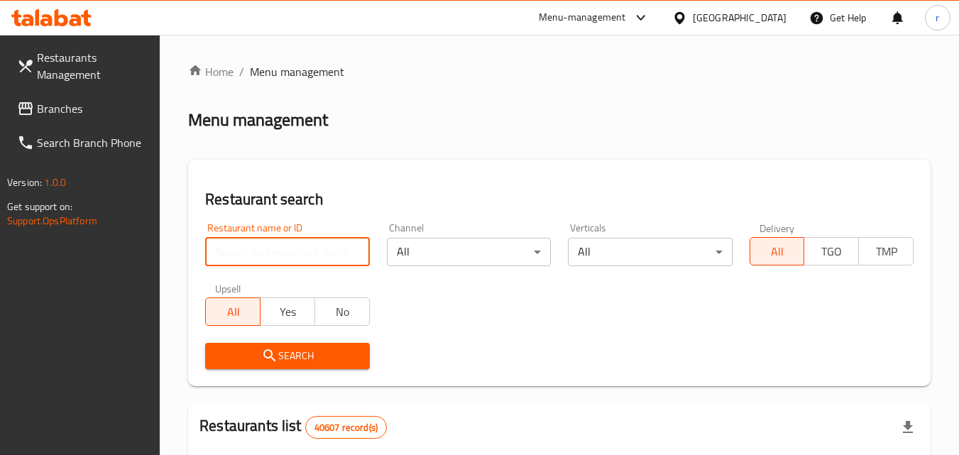
paste input "751578"
type input "751578"
click button "Search" at bounding box center [287, 356] width 164 height 26
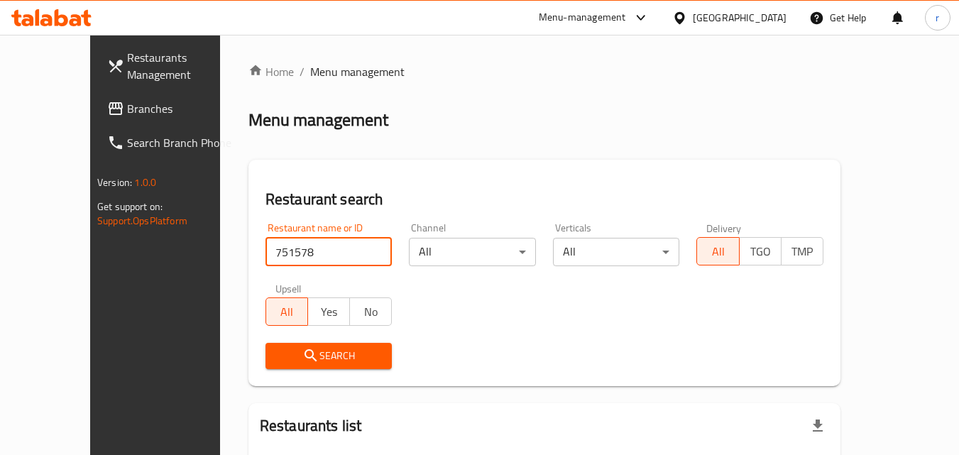
click at [355, 347] on span "Search" at bounding box center [329, 356] width 104 height 18
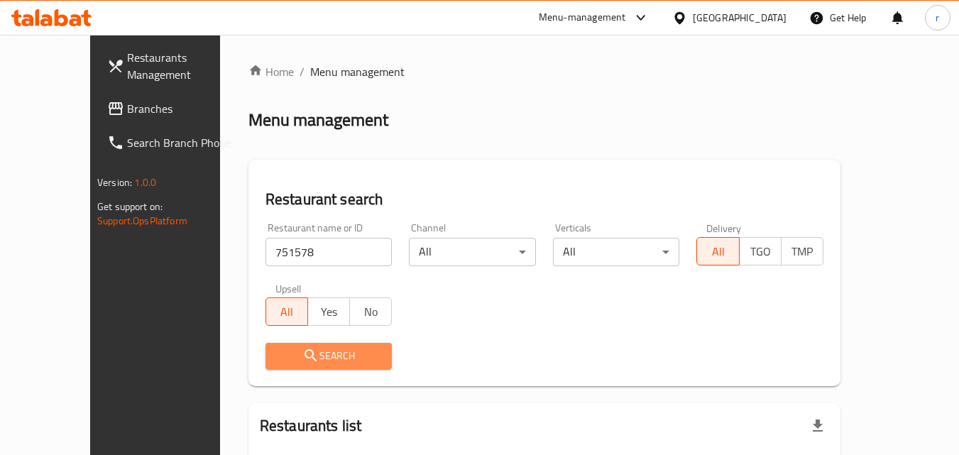
click at [355, 347] on span "Search" at bounding box center [329, 356] width 104 height 18
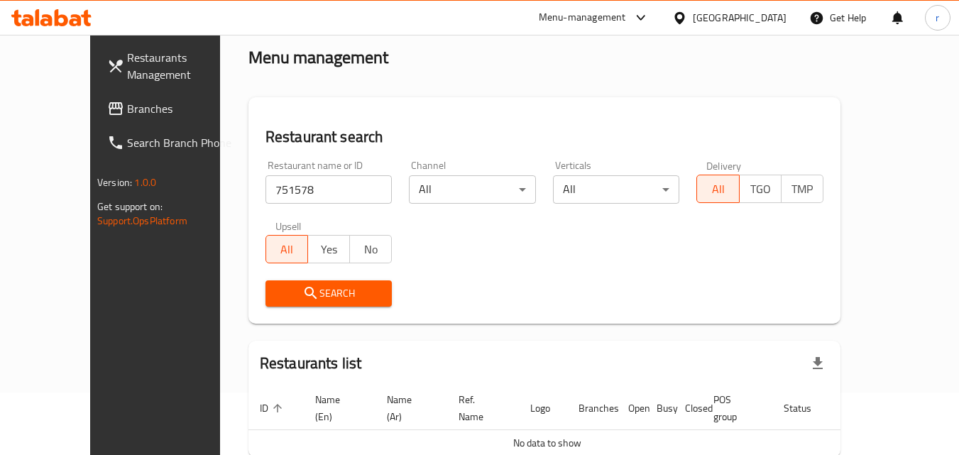
scroll to position [125, 0]
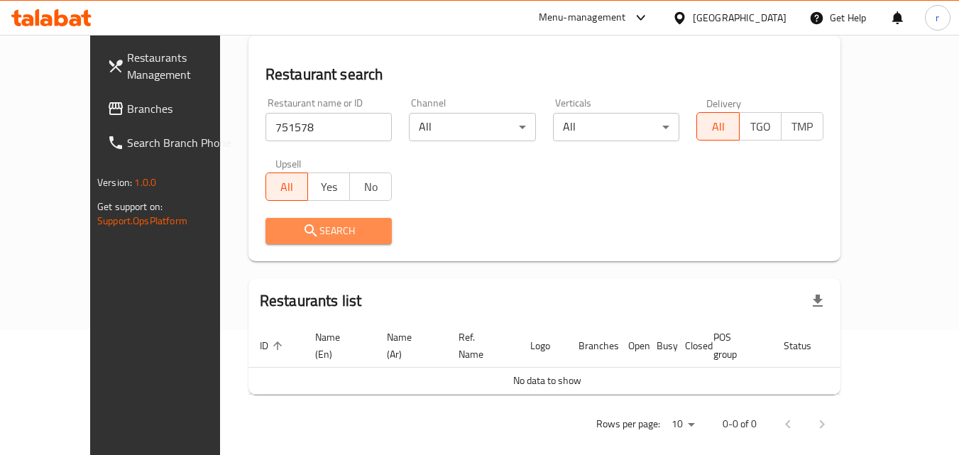
click at [315, 236] on span "Search" at bounding box center [329, 231] width 104 height 18
click at [331, 231] on span "Search" at bounding box center [329, 231] width 104 height 18
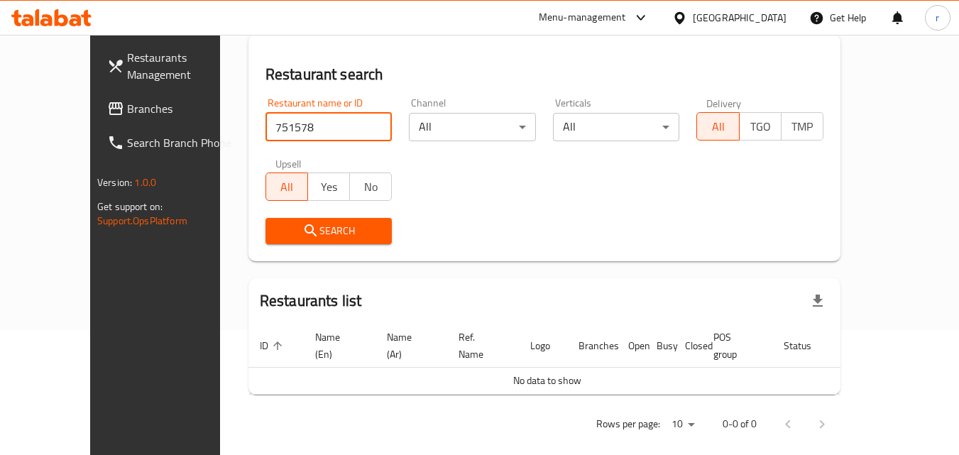
click at [271, 128] on input "751578" at bounding box center [328, 127] width 127 height 28
click button "Search" at bounding box center [328, 231] width 127 height 26
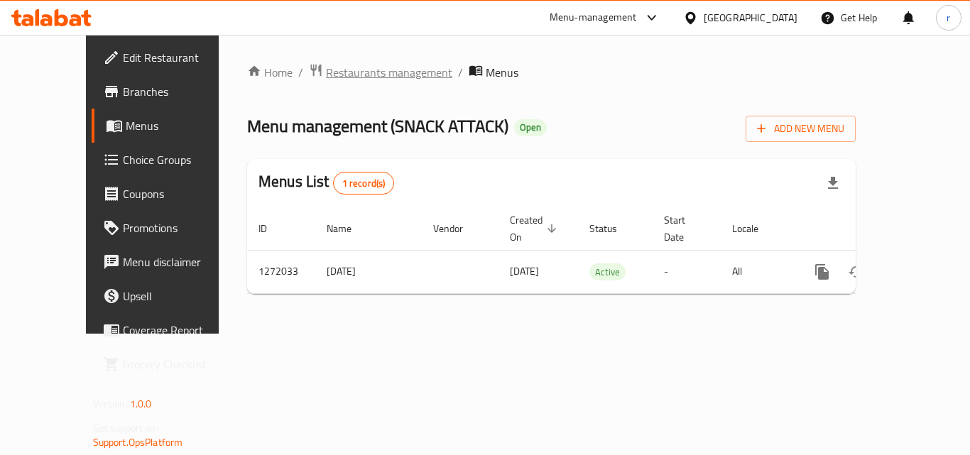
click at [326, 70] on span "Restaurants management" at bounding box center [389, 72] width 126 height 17
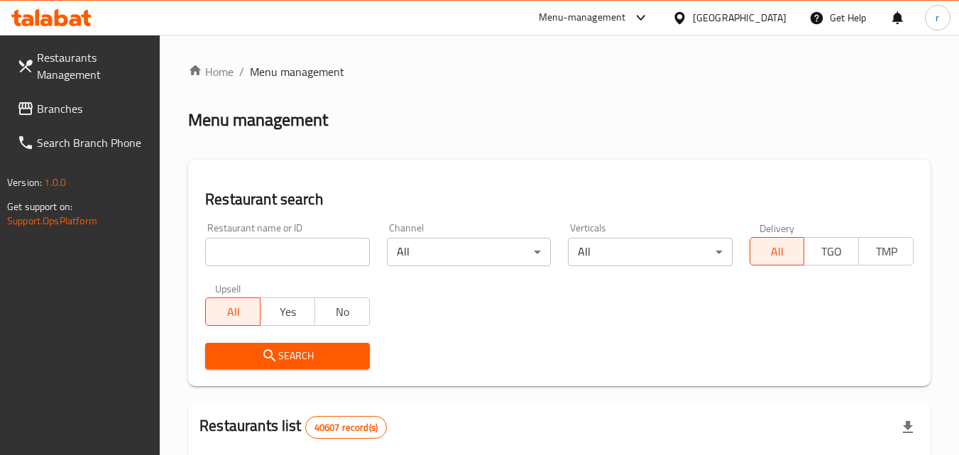
click at [345, 253] on input "search" at bounding box center [287, 252] width 164 height 28
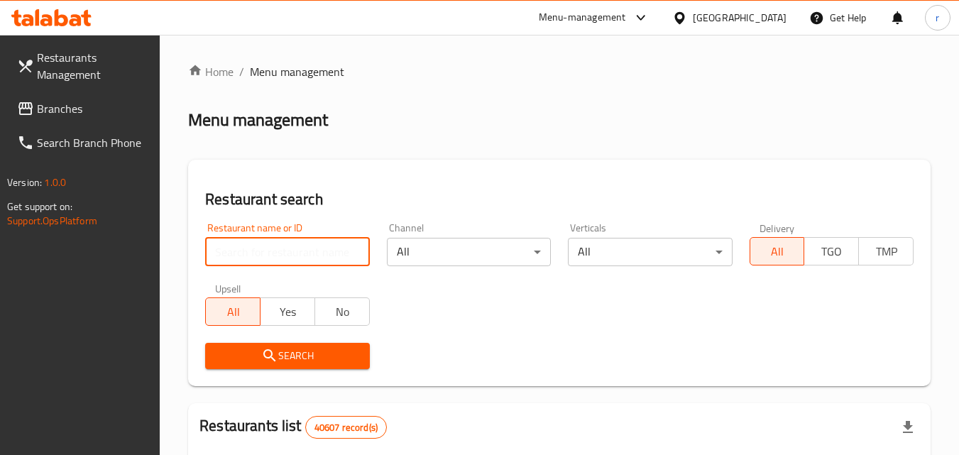
paste input "690082"
type input "690082"
click button "Search" at bounding box center [287, 356] width 164 height 26
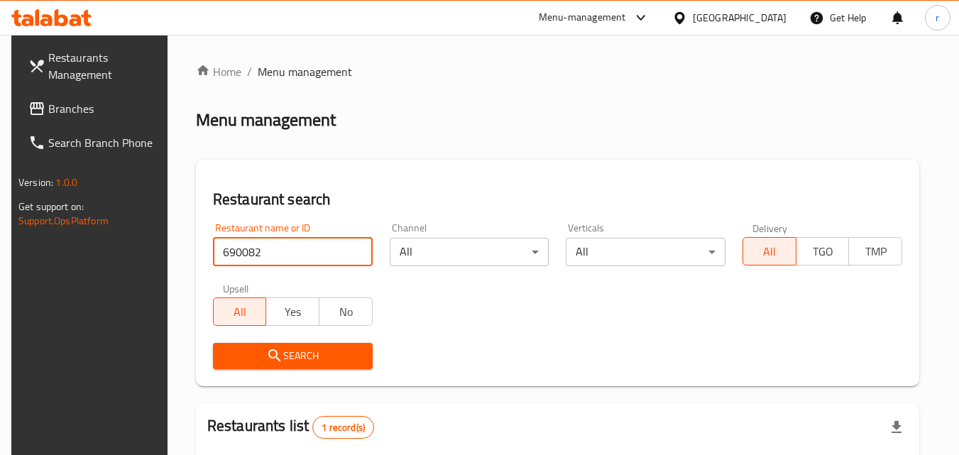
click at [115, 109] on span "Branches" at bounding box center [104, 108] width 112 height 17
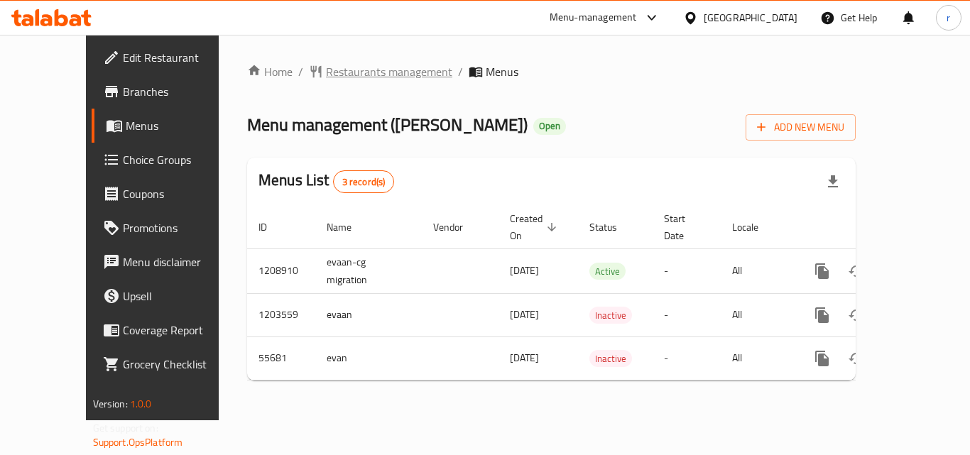
click at [339, 61] on div "Home / Restaurants management / Menus Menu management ( [PERSON_NAME] ) Open Ad…" at bounding box center [551, 227] width 665 height 385
click at [347, 77] on span "Restaurants management" at bounding box center [389, 71] width 126 height 17
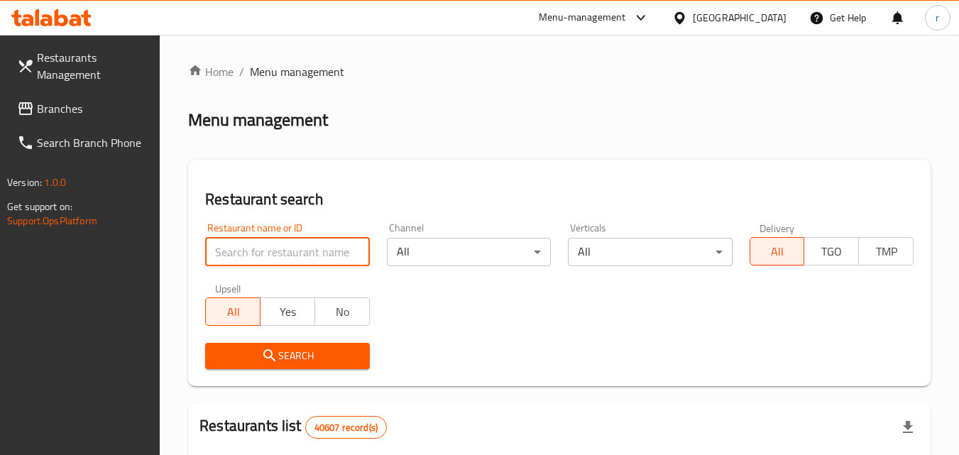
click at [336, 258] on input "search" at bounding box center [287, 252] width 164 height 28
paste input "27356"
type input "27356"
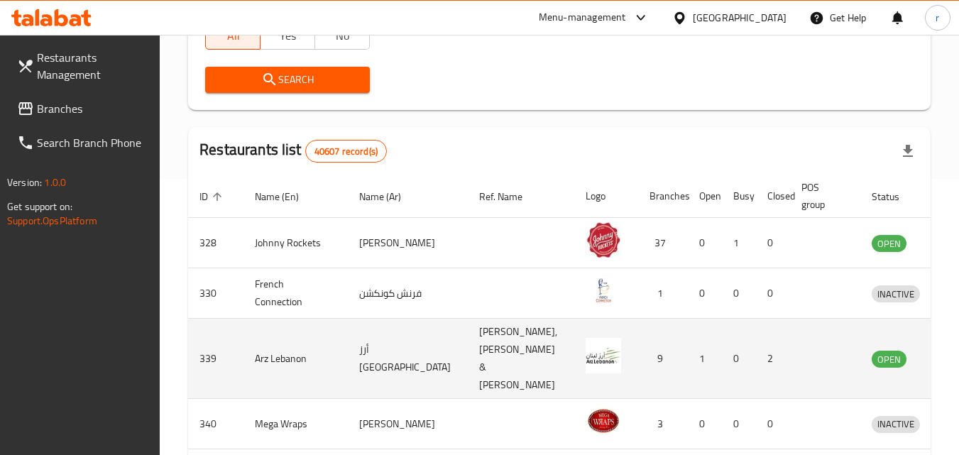
scroll to position [284, 0]
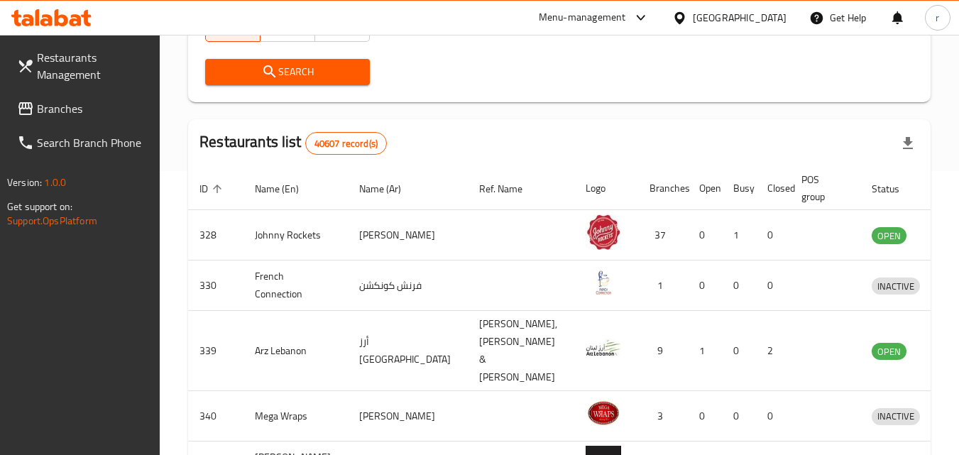
click at [287, 67] on span "Search" at bounding box center [287, 72] width 141 height 18
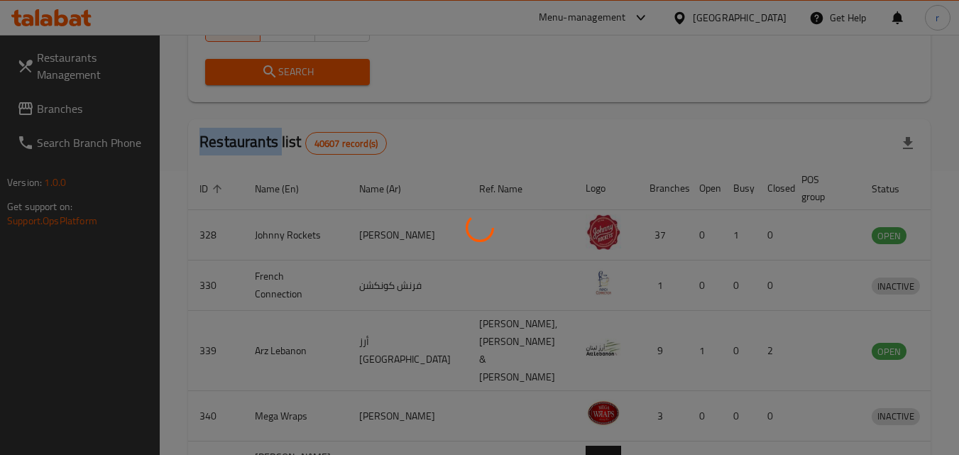
click at [287, 67] on div at bounding box center [479, 227] width 959 height 455
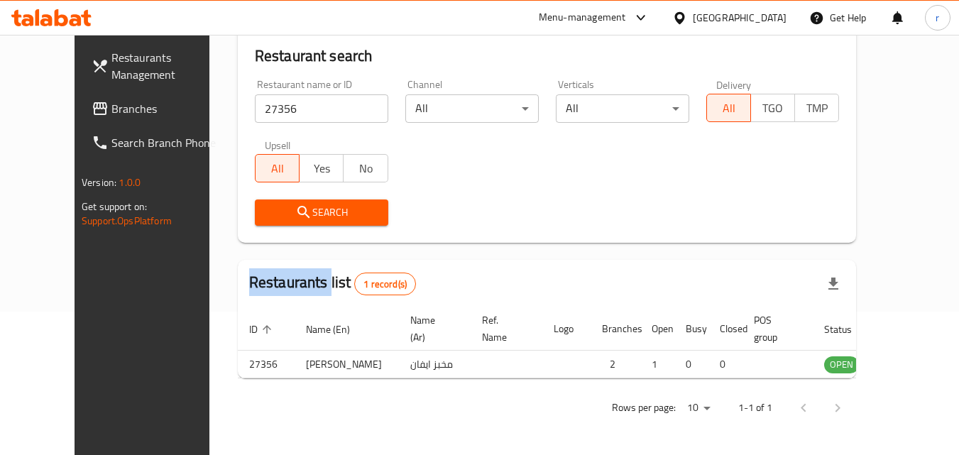
scroll to position [166, 0]
